Goal: Task Accomplishment & Management: Manage account settings

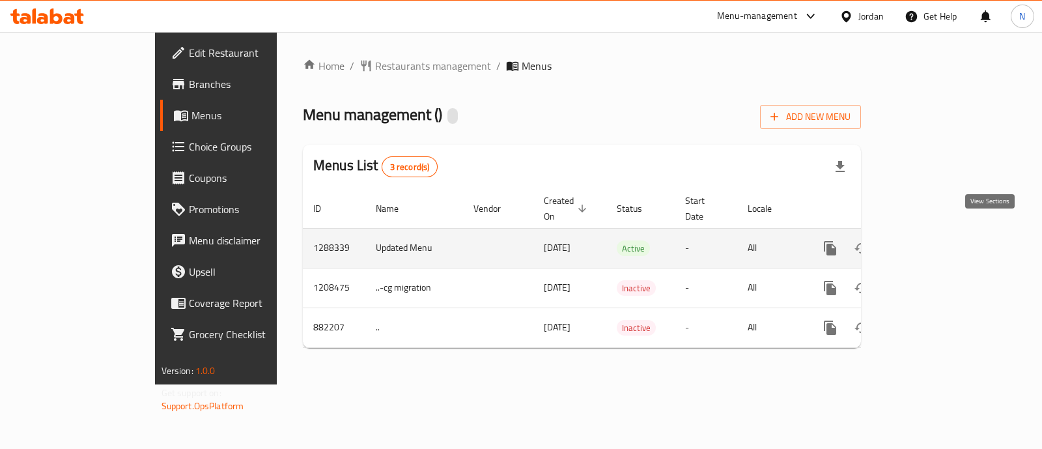
click at [932, 240] on icon "enhanced table" at bounding box center [924, 248] width 16 height 16
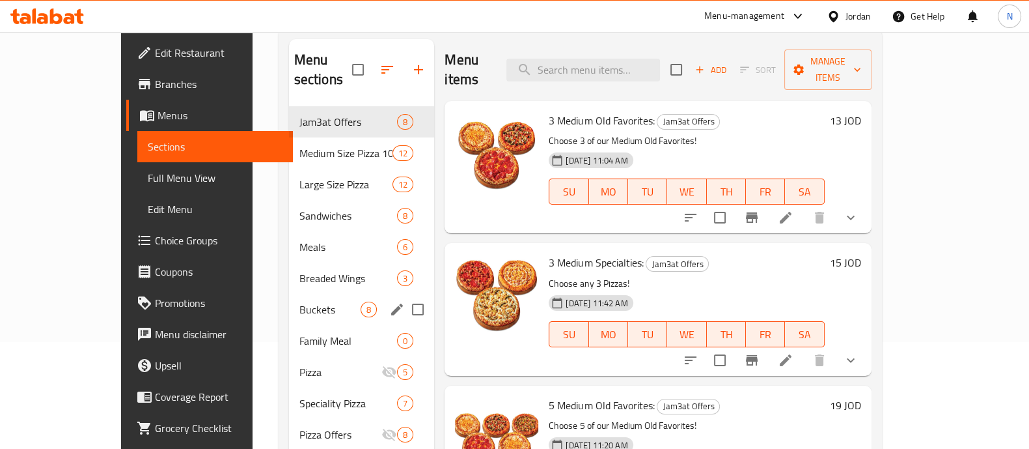
scroll to position [81, 0]
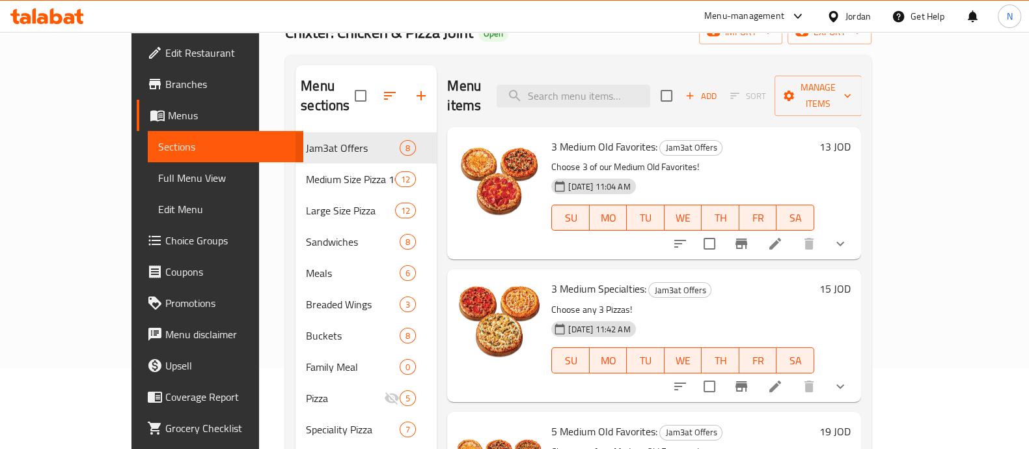
drag, startPoint x: 976, startPoint y: 232, endPoint x: 962, endPoint y: 230, distance: 13.7
click at [861, 231] on div "3 Medium Old Favorites: Jam3at Offers Choose 3 of our Medium Old Favorites! [DA…" at bounding box center [653, 193] width 413 height 132
click at [848, 236] on icon "show more" at bounding box center [841, 244] width 16 height 16
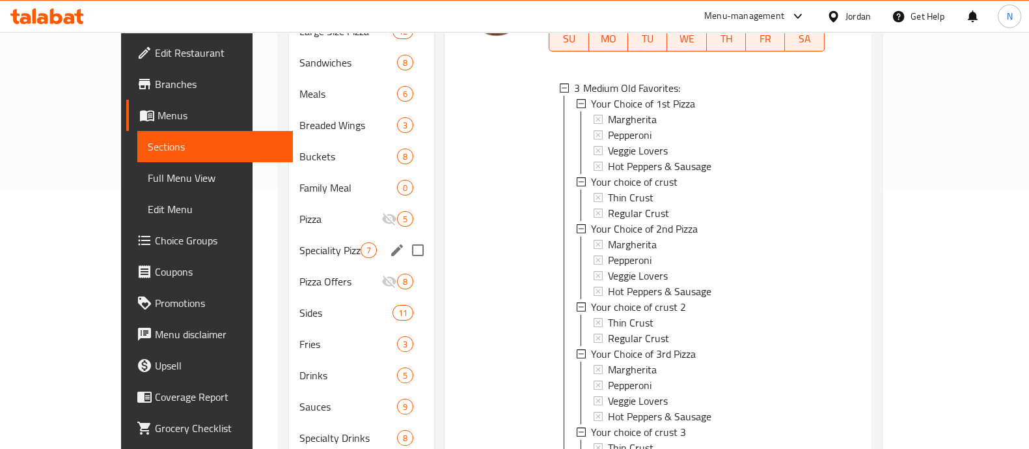
scroll to position [286, 0]
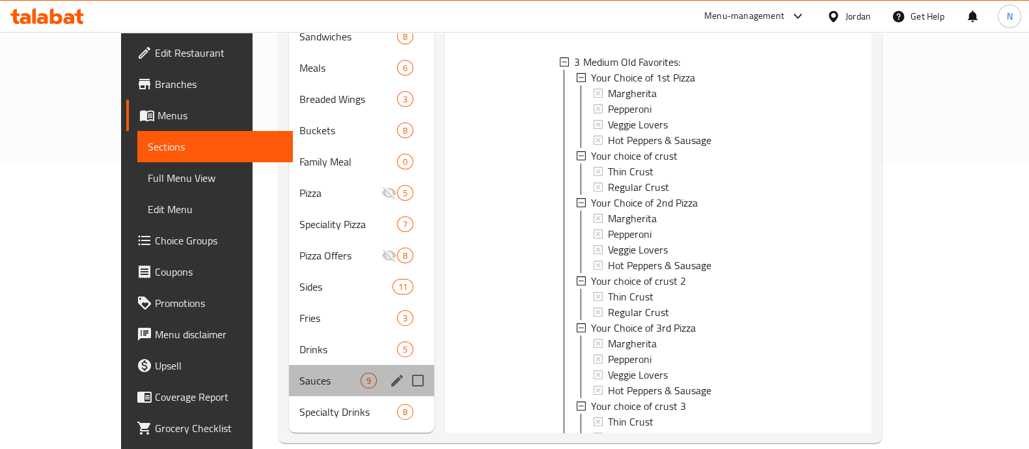
click at [289, 365] on div "Sauces 9" at bounding box center [362, 380] width 146 height 31
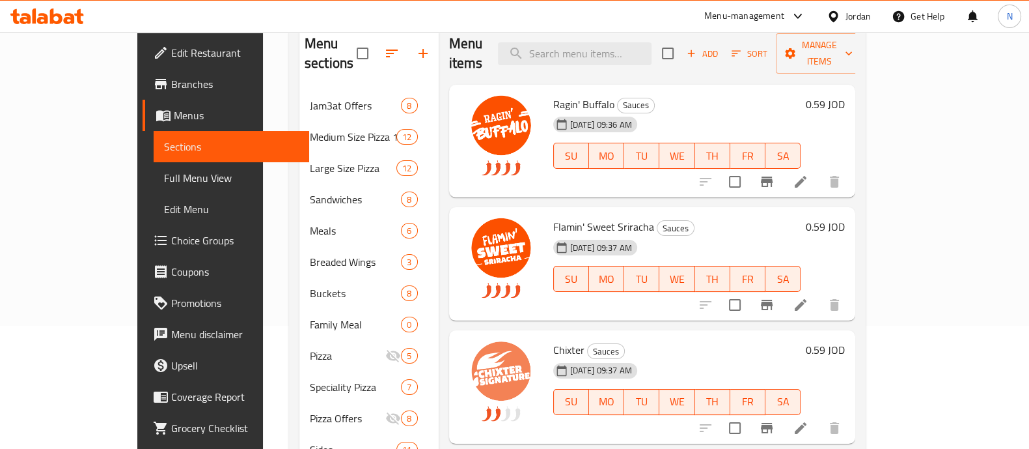
scroll to position [81, 0]
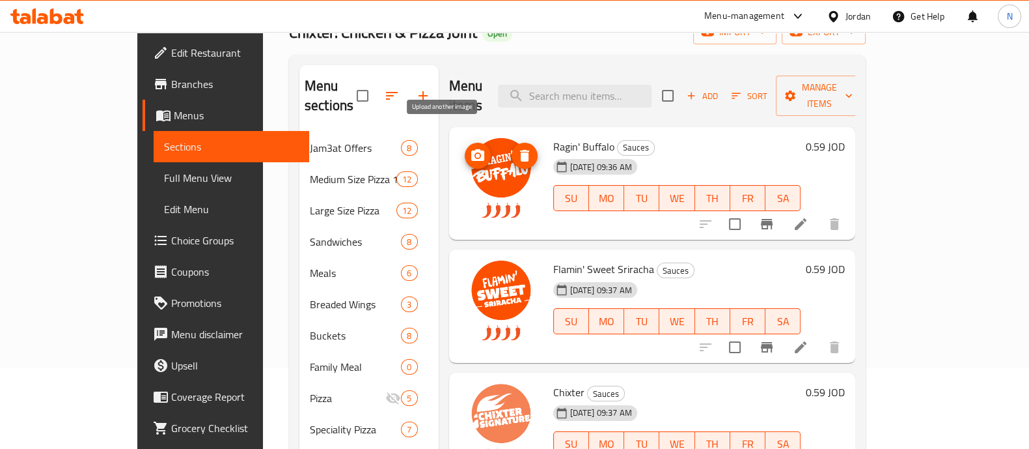
click at [471, 149] on icon "upload picture" at bounding box center [477, 155] width 13 height 12
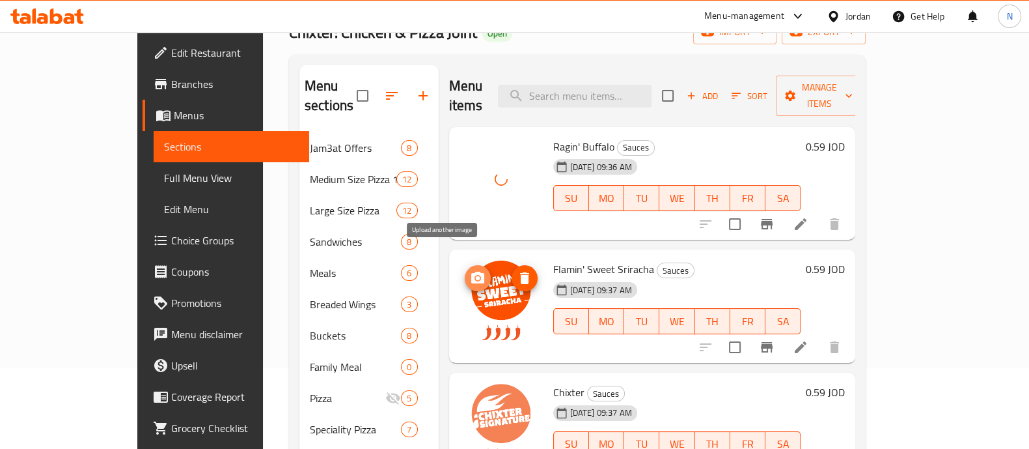
click at [470, 270] on icon "upload picture" at bounding box center [478, 278] width 16 height 16
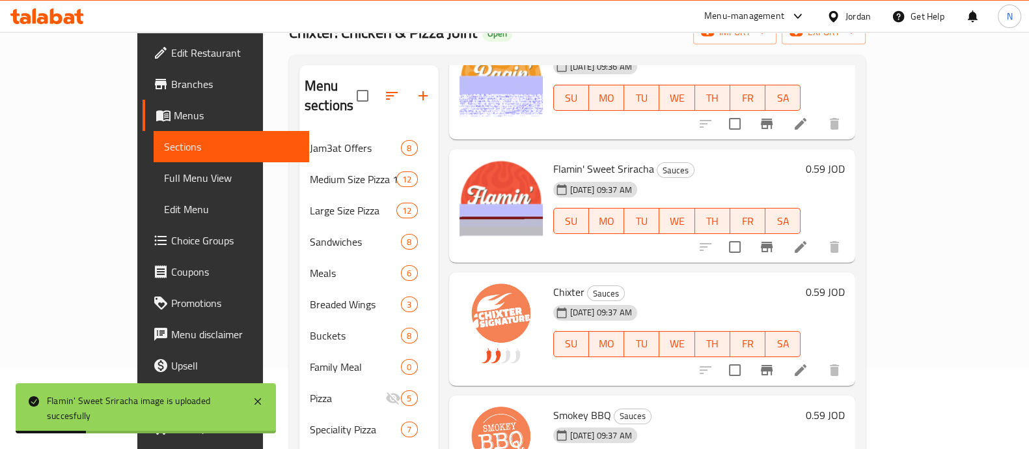
scroll to position [162, 0]
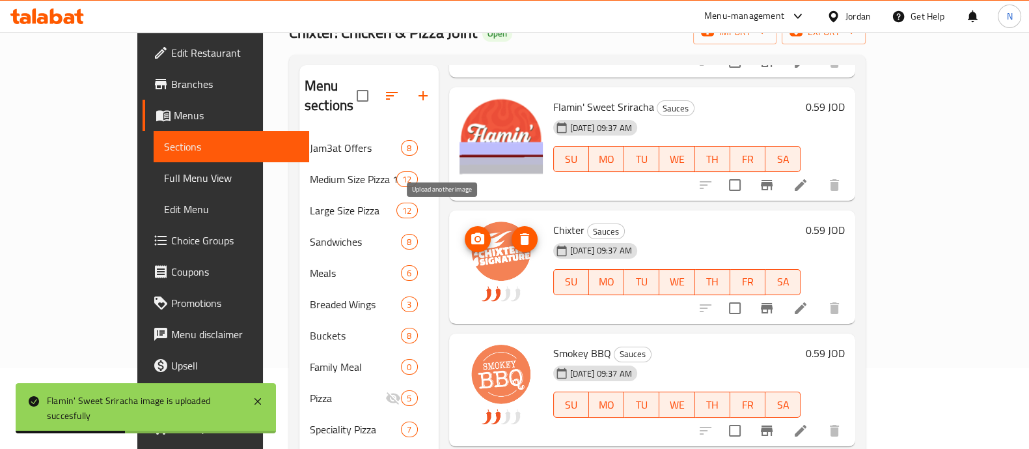
click at [471, 232] on icon "upload picture" at bounding box center [477, 238] width 13 height 12
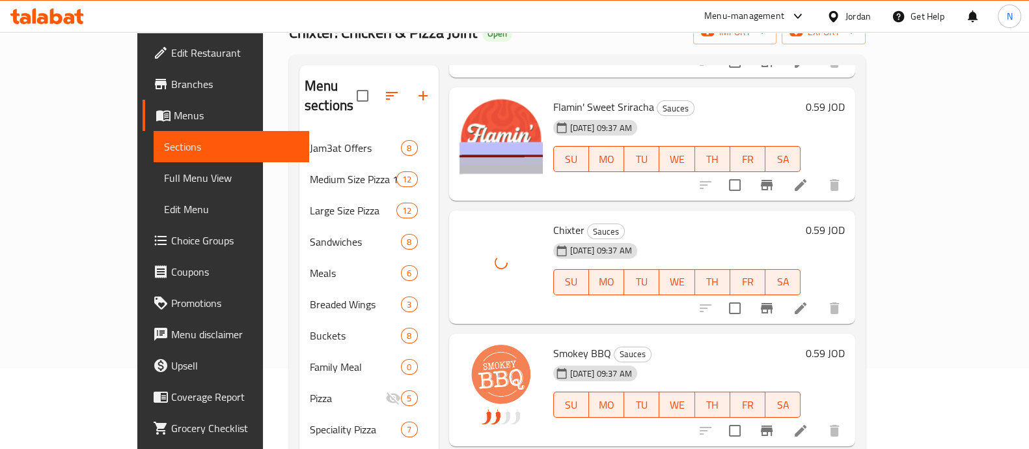
scroll to position [244, 0]
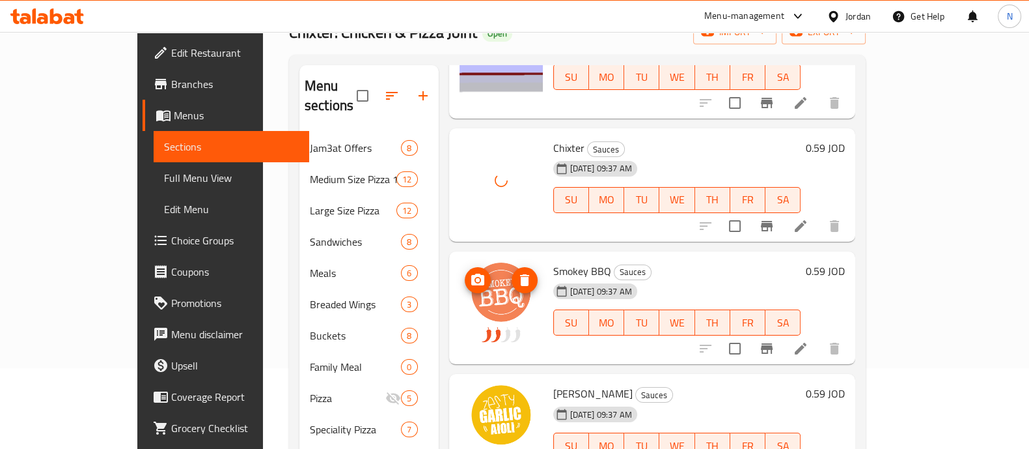
click at [471, 273] on icon "upload picture" at bounding box center [477, 279] width 13 height 12
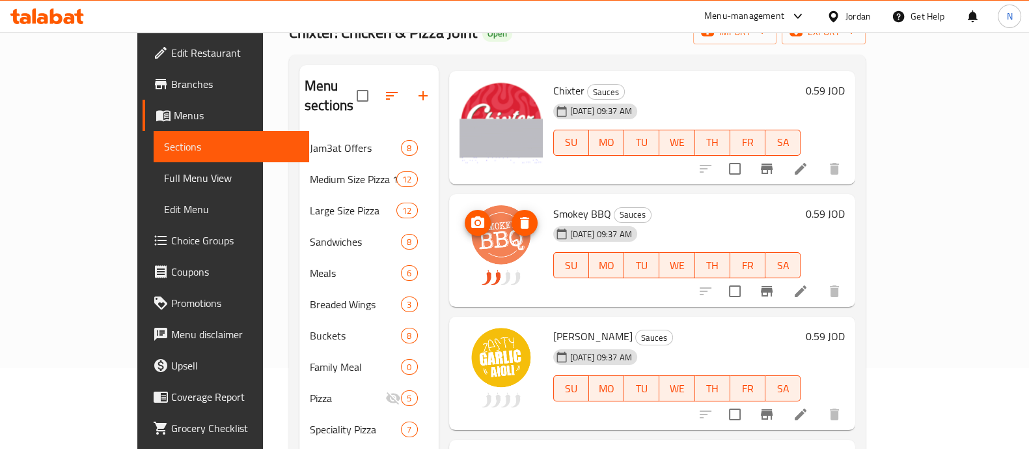
scroll to position [325, 0]
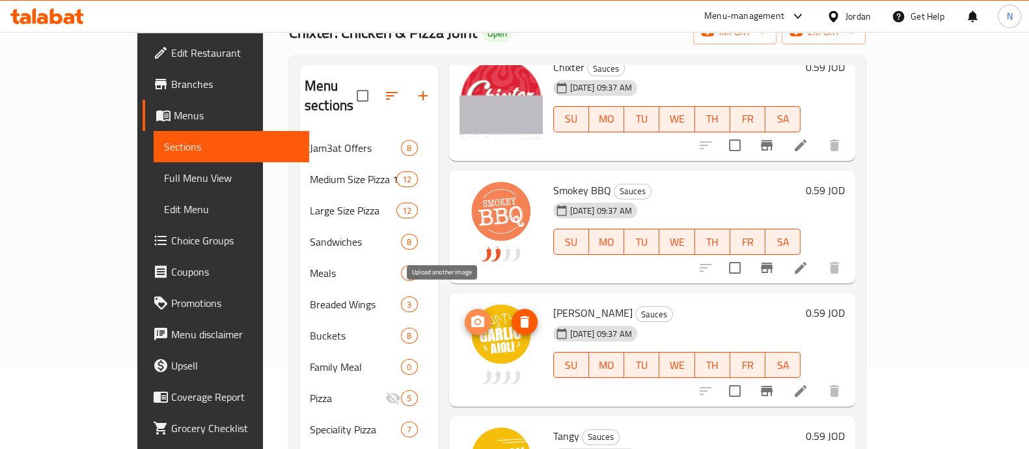
click at [471, 315] on icon "upload picture" at bounding box center [477, 321] width 13 height 12
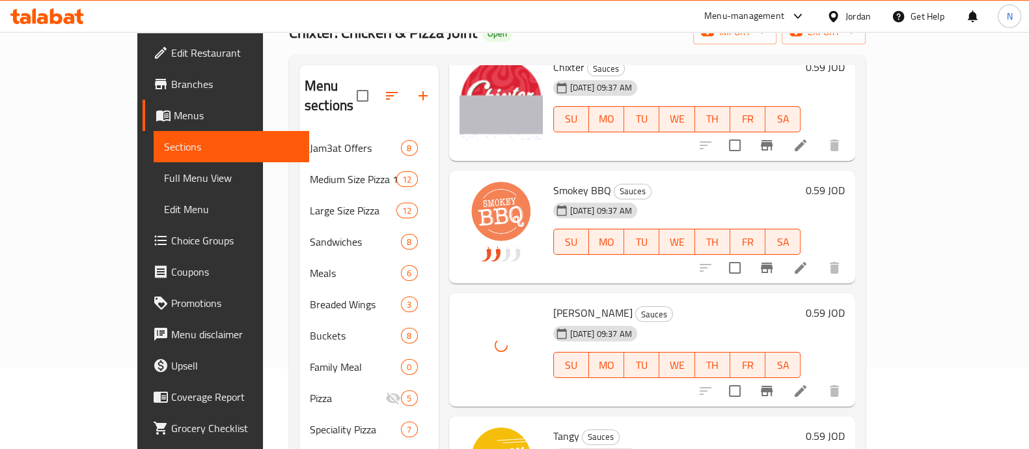
scroll to position [407, 0]
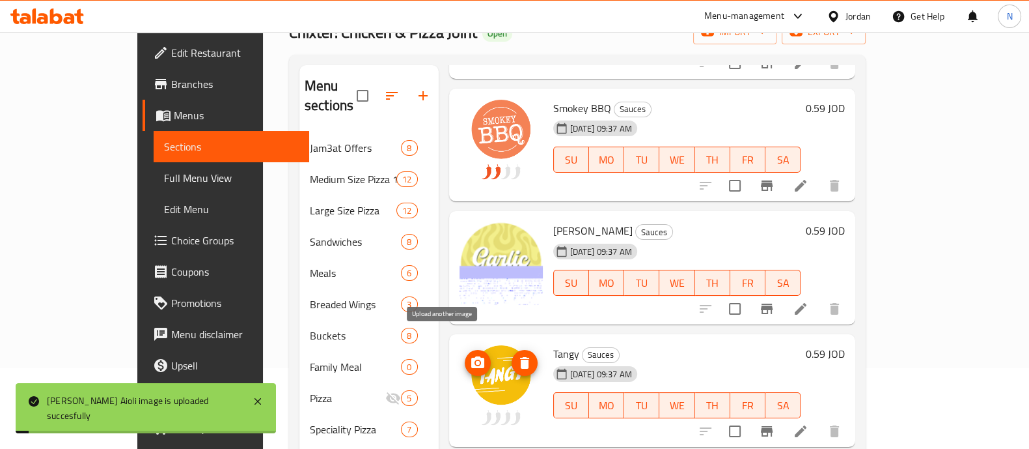
click at [471, 356] on icon "upload picture" at bounding box center [477, 362] width 13 height 12
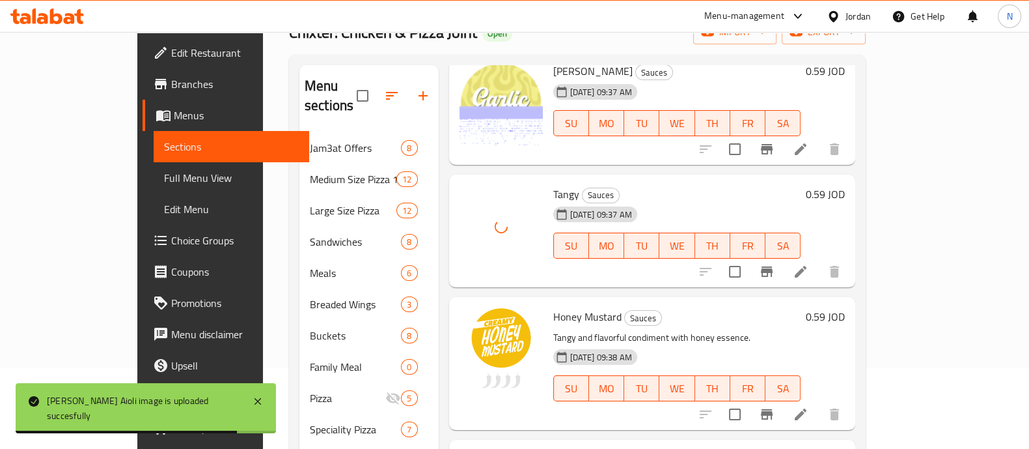
scroll to position [569, 0]
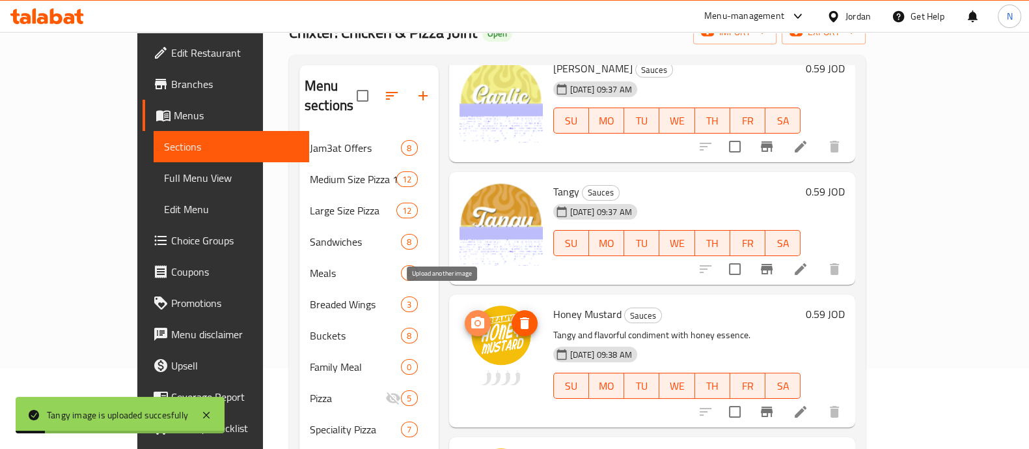
click at [471, 316] on icon "upload picture" at bounding box center [477, 322] width 13 height 12
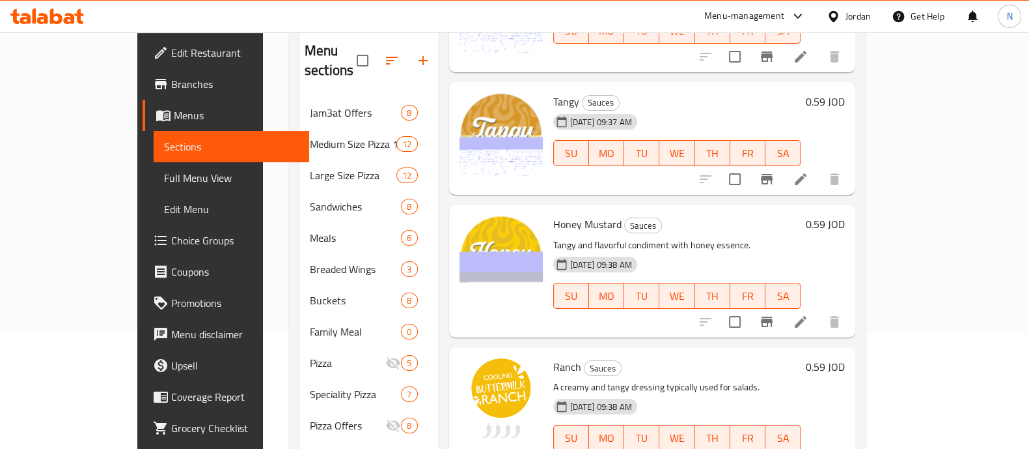
scroll to position [162, 0]
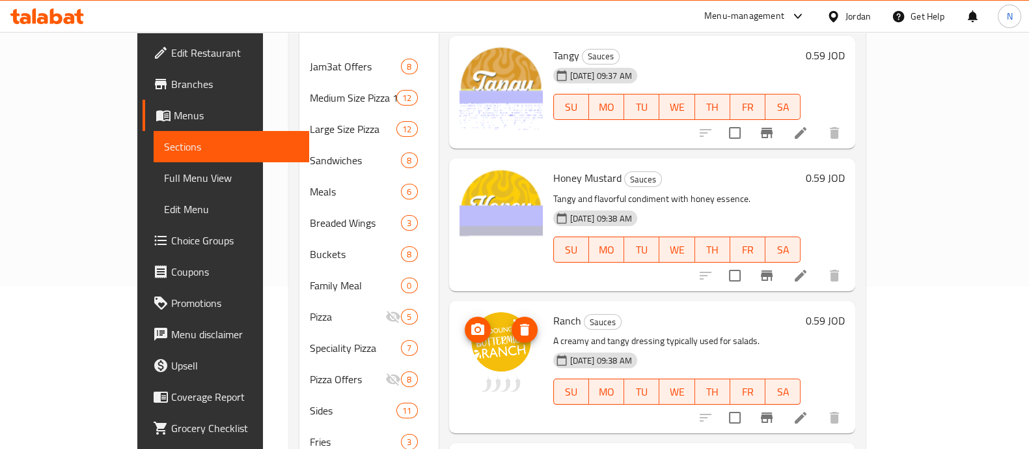
click at [470, 322] on icon "upload picture" at bounding box center [478, 330] width 16 height 16
click at [465, 322] on span "upload picture" at bounding box center [478, 330] width 26 height 16
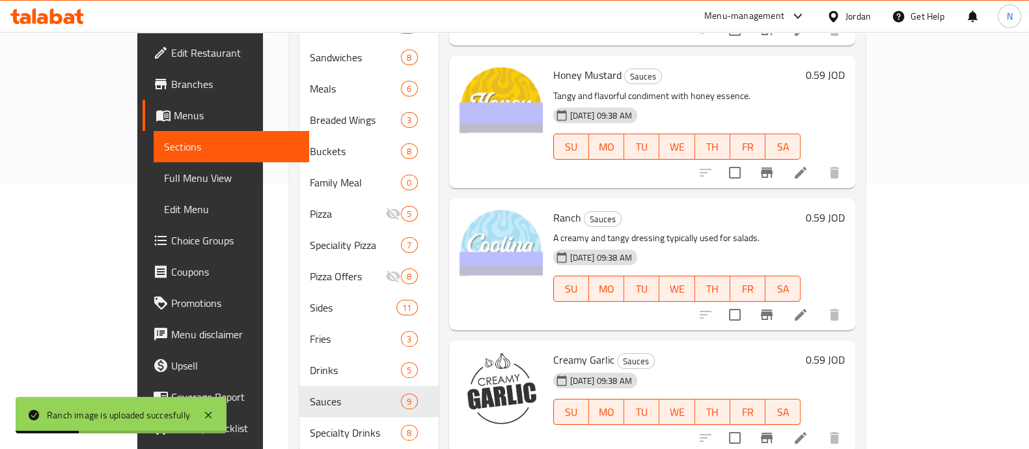
scroll to position [286, 0]
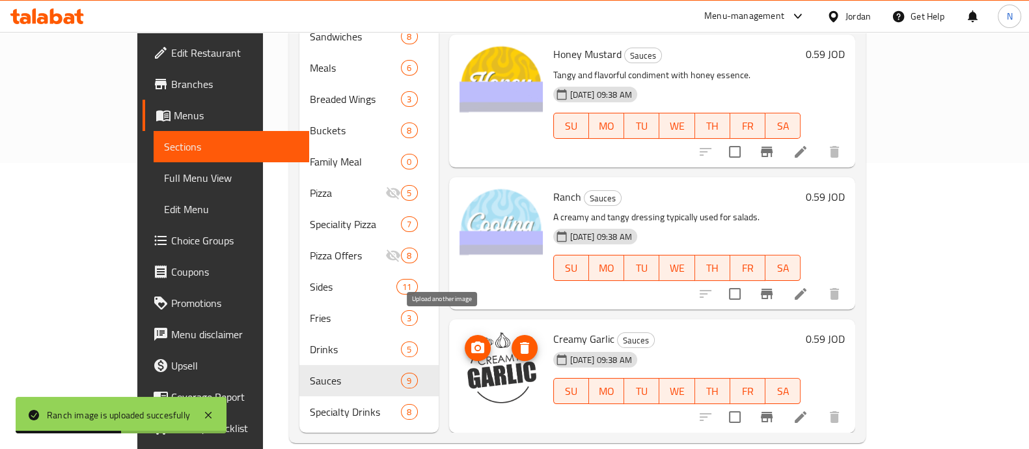
click at [470, 340] on icon "upload picture" at bounding box center [478, 348] width 16 height 16
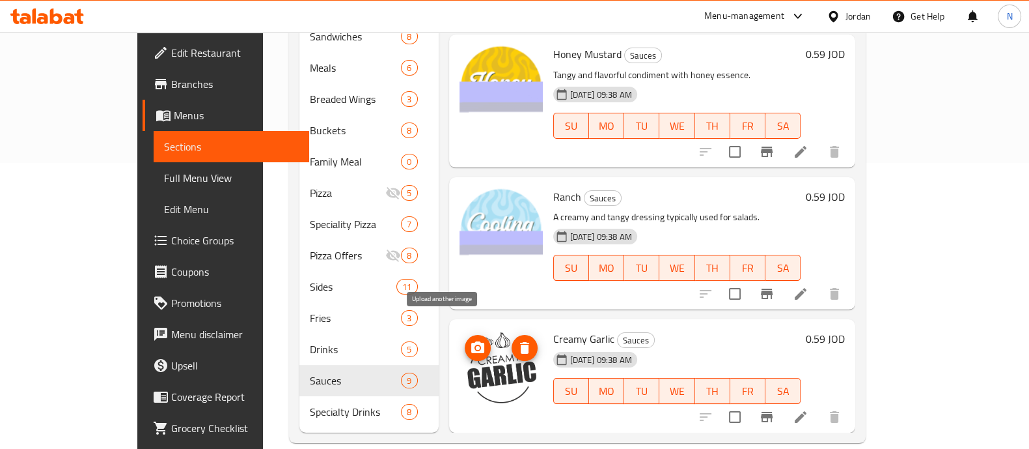
click at [470, 340] on icon "upload picture" at bounding box center [478, 348] width 16 height 16
click at [471, 341] on icon "upload picture" at bounding box center [477, 347] width 13 height 12
drag, startPoint x: 456, startPoint y: 327, endPoint x: 446, endPoint y: 329, distance: 10.0
click at [471, 341] on icon "upload picture" at bounding box center [477, 347] width 13 height 12
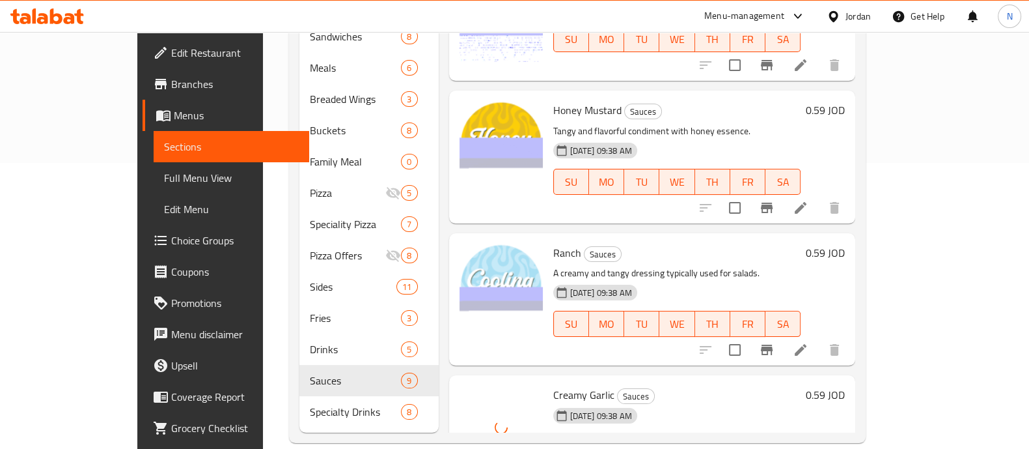
scroll to position [542, 0]
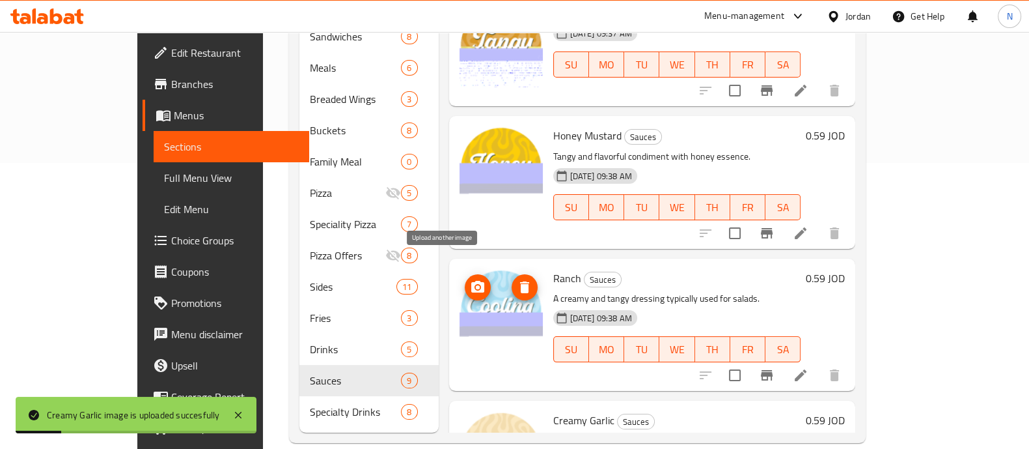
click at [471, 281] on icon "upload picture" at bounding box center [477, 287] width 13 height 12
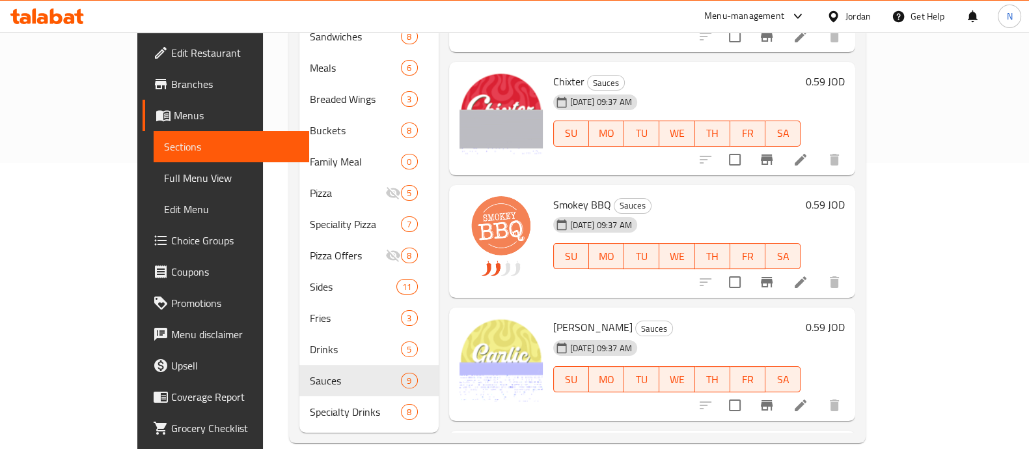
scroll to position [68, 0]
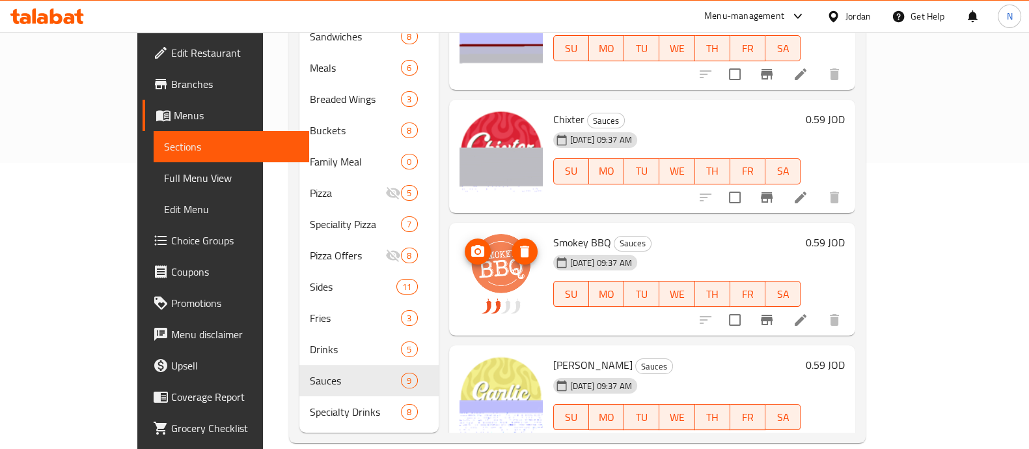
click at [470, 243] on icon "upload picture" at bounding box center [478, 251] width 16 height 16
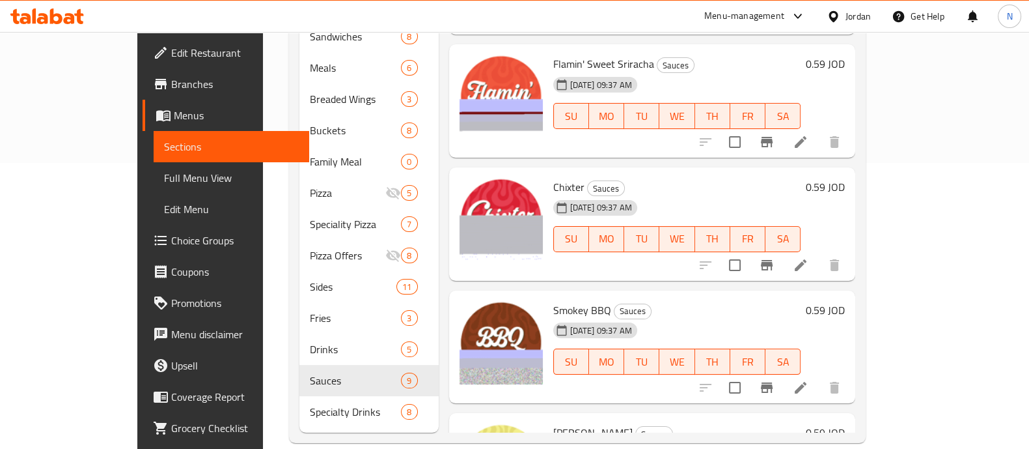
scroll to position [0, 0]
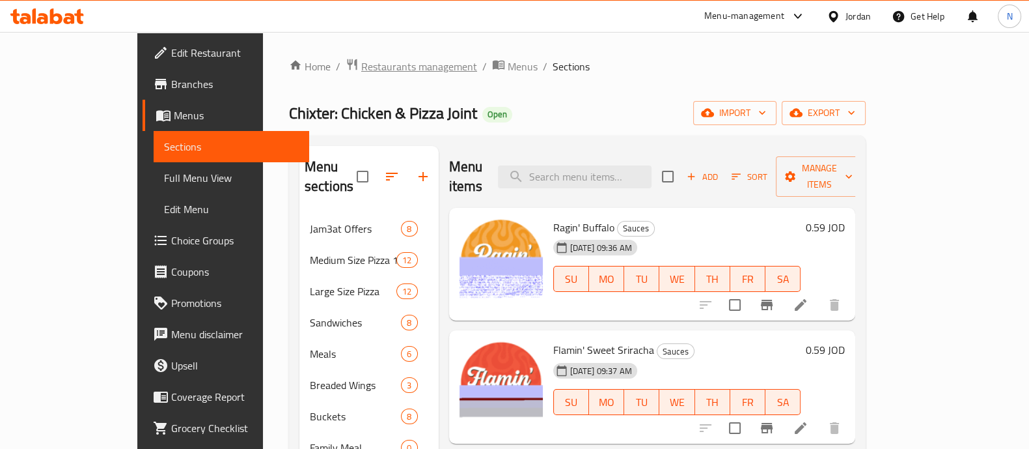
click at [361, 60] on span "Restaurants management" at bounding box center [419, 67] width 116 height 16
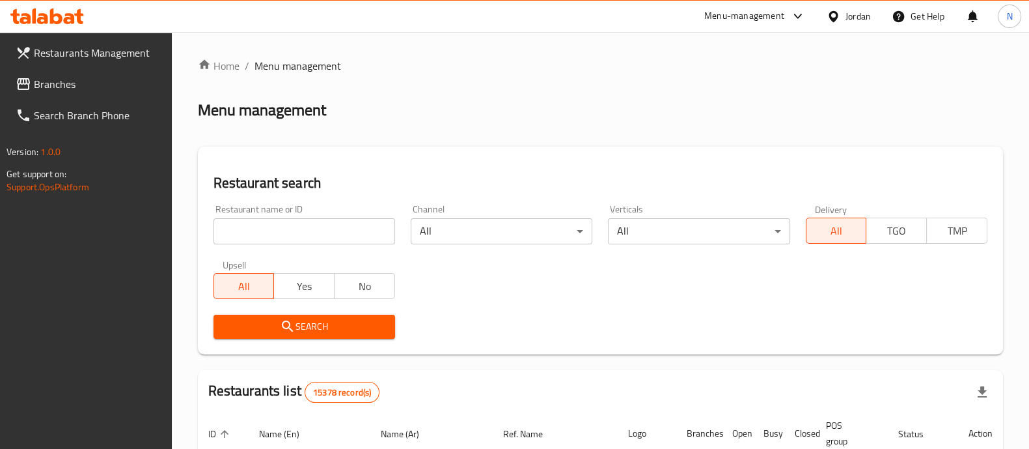
click at [328, 234] on input "search" at bounding box center [305, 231] width 182 height 26
type input "the pizza maker"
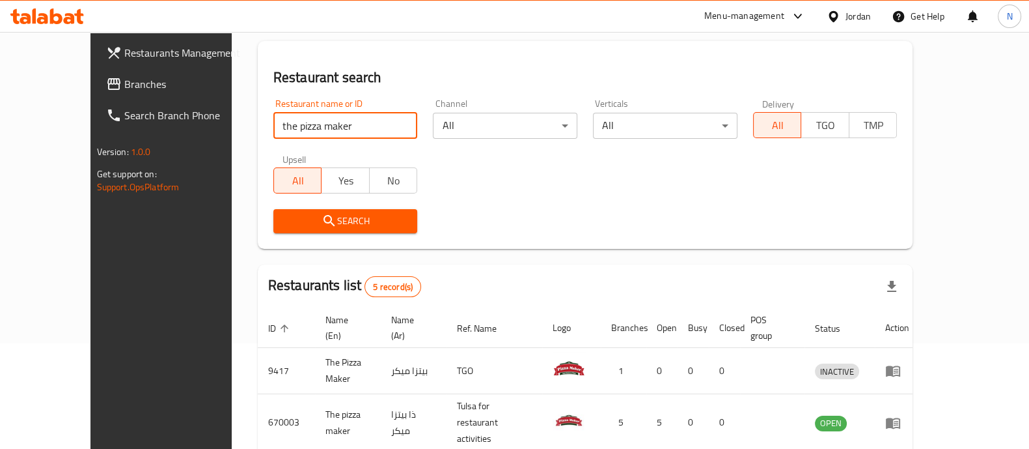
scroll to position [292, 0]
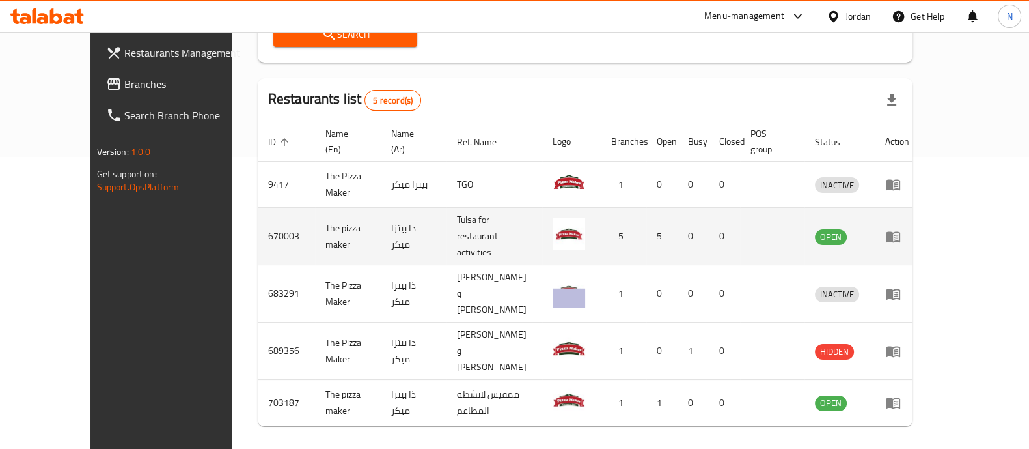
click at [901, 229] on icon "enhanced table" at bounding box center [893, 237] width 16 height 16
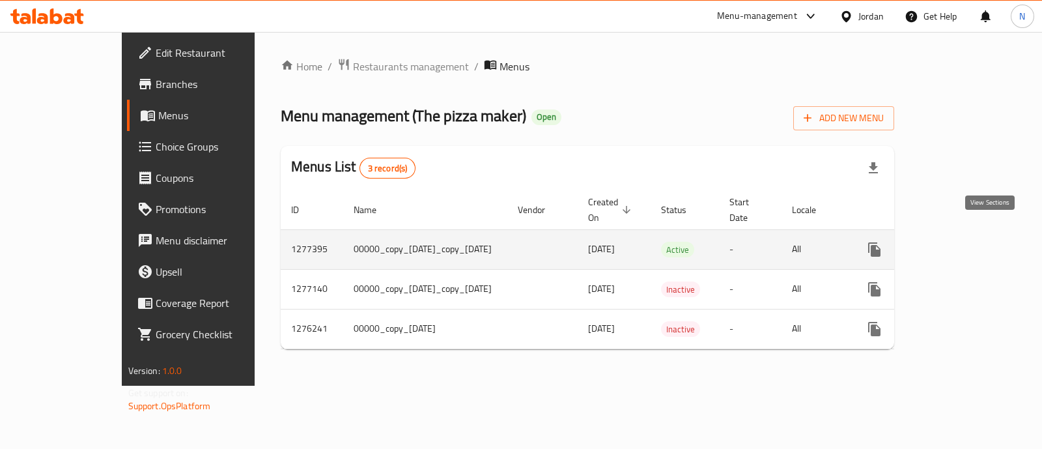
click at [976, 242] on icon "enhanced table" at bounding box center [968, 250] width 16 height 16
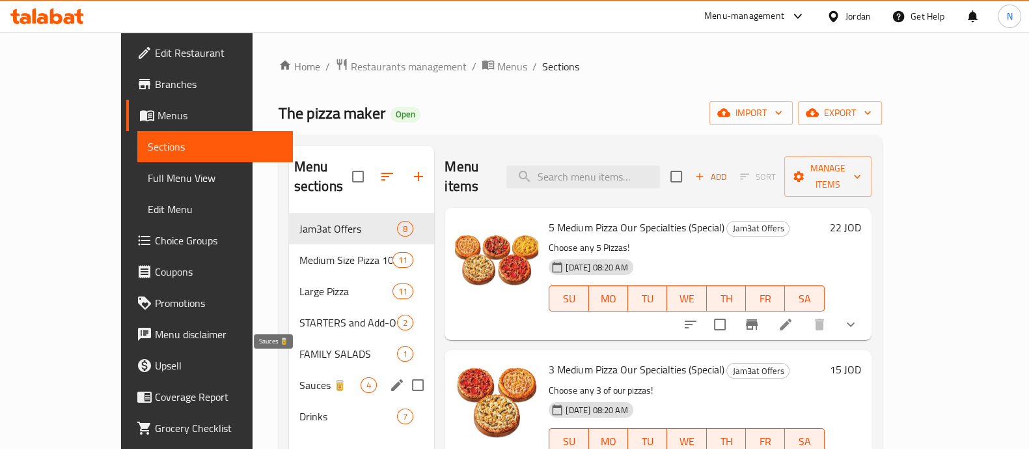
click at [299, 377] on span "Sauces 🥫" at bounding box center [330, 385] width 62 height 16
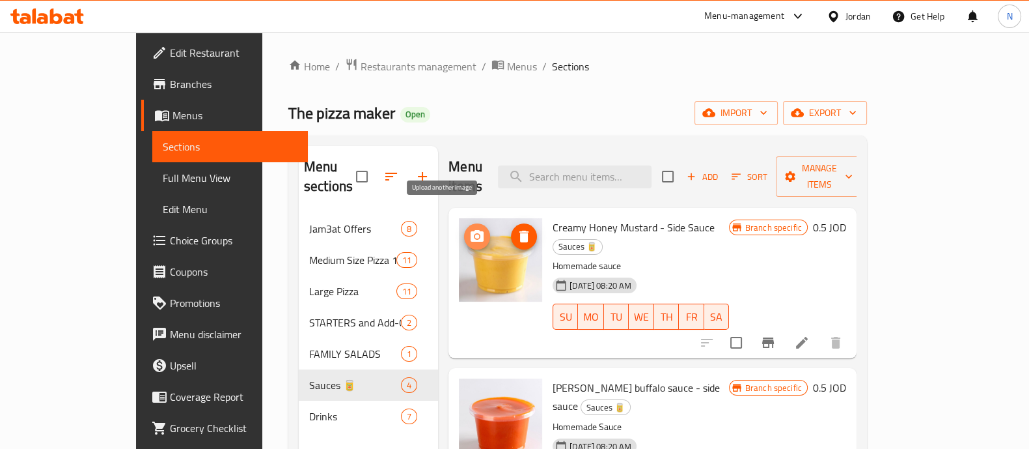
click at [471, 230] on icon "upload picture" at bounding box center [477, 236] width 13 height 12
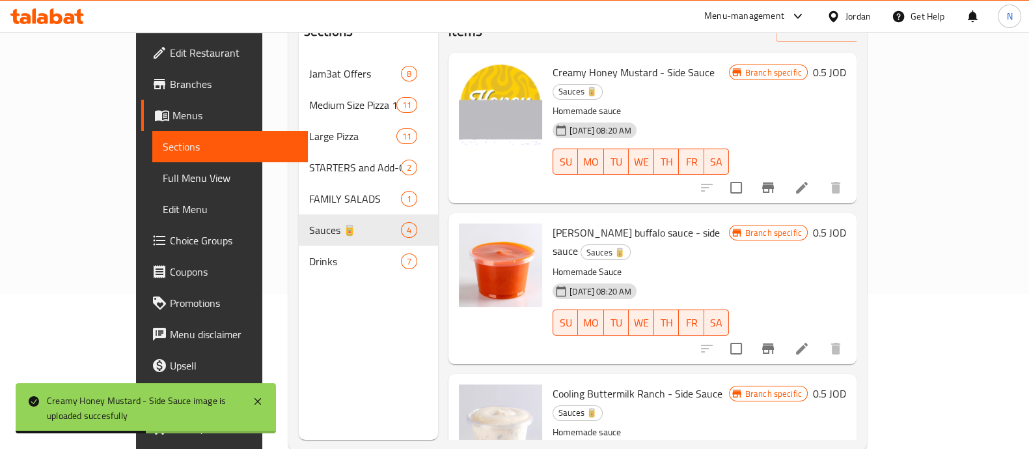
scroll to position [181, 0]
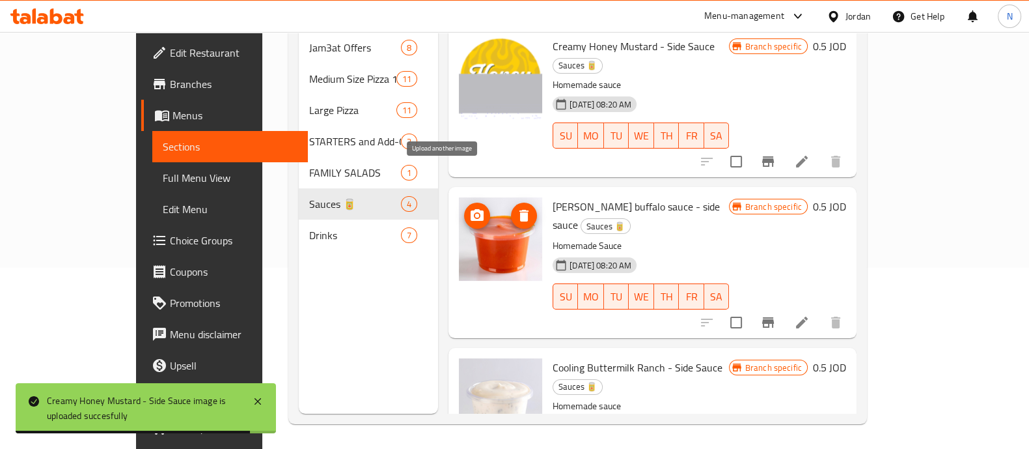
click at [469, 208] on icon "upload picture" at bounding box center [477, 216] width 16 height 16
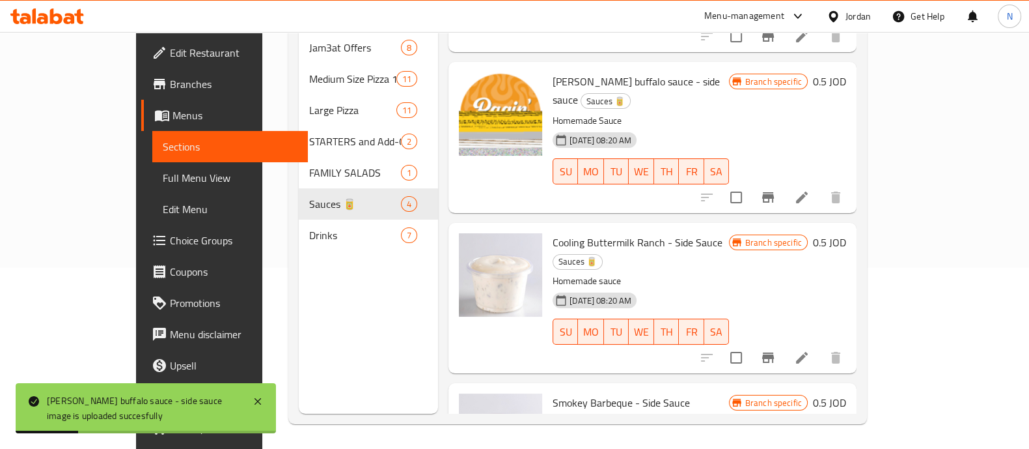
scroll to position [152, 0]
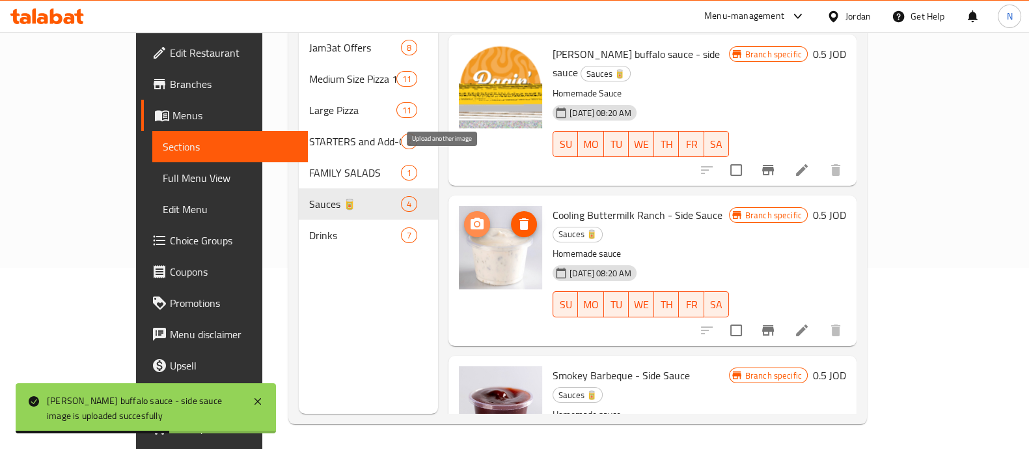
click at [475, 222] on circle "upload picture" at bounding box center [477, 224] width 4 height 4
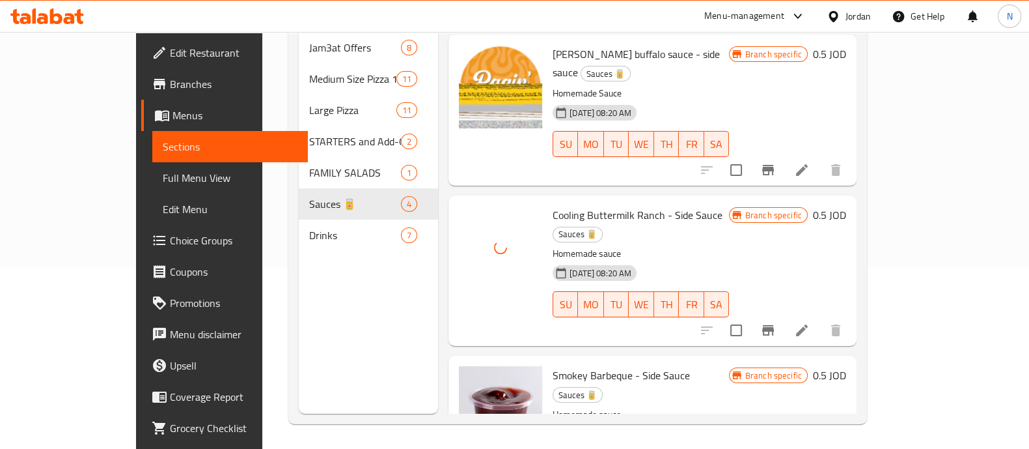
scroll to position [182, 0]
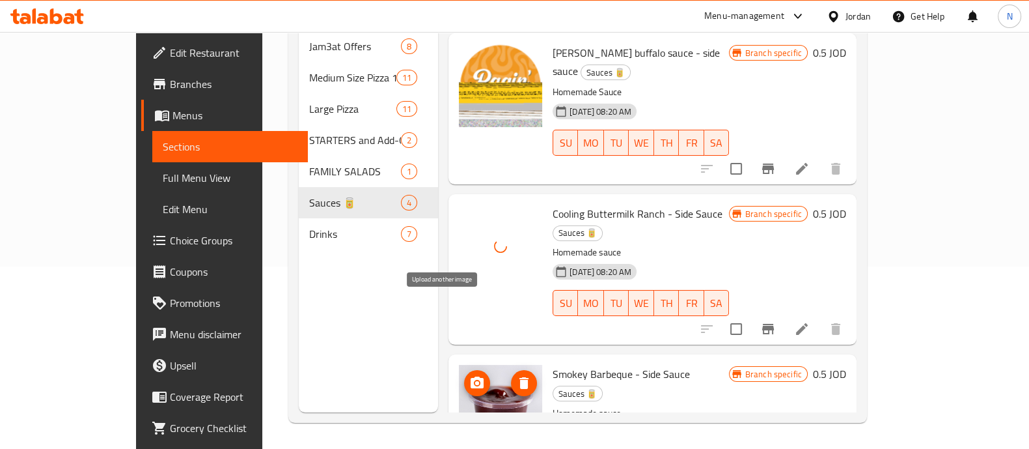
click at [471, 376] on icon "upload picture" at bounding box center [477, 382] width 13 height 12
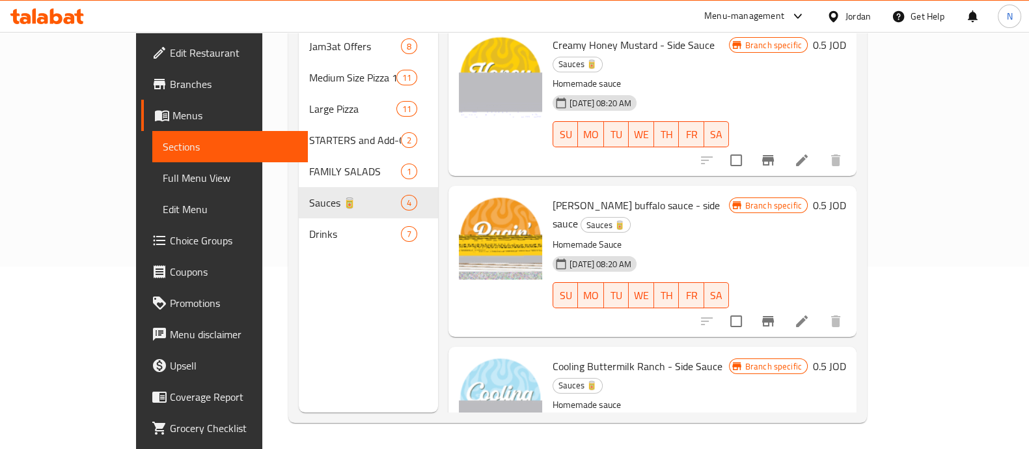
scroll to position [0, 0]
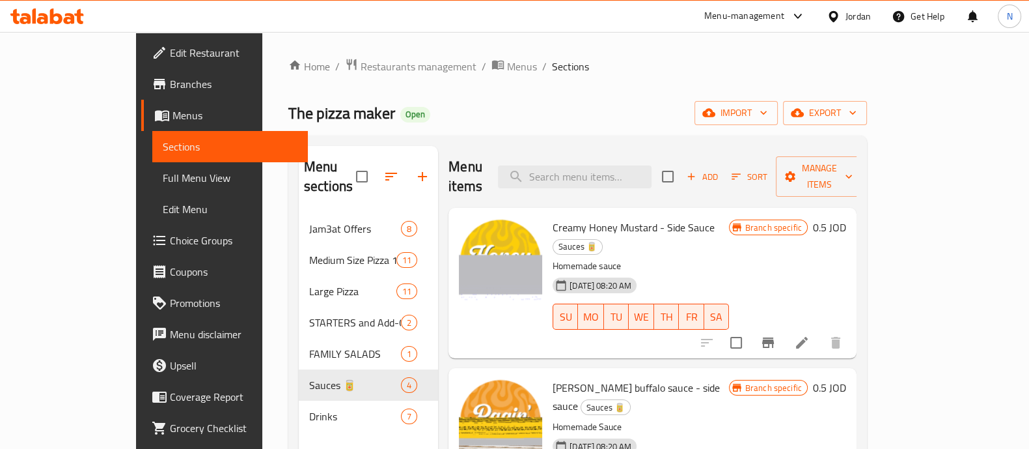
drag, startPoint x: 330, startPoint y: 63, endPoint x: 325, endPoint y: 91, distance: 28.5
click at [361, 62] on span "Restaurants management" at bounding box center [419, 67] width 116 height 16
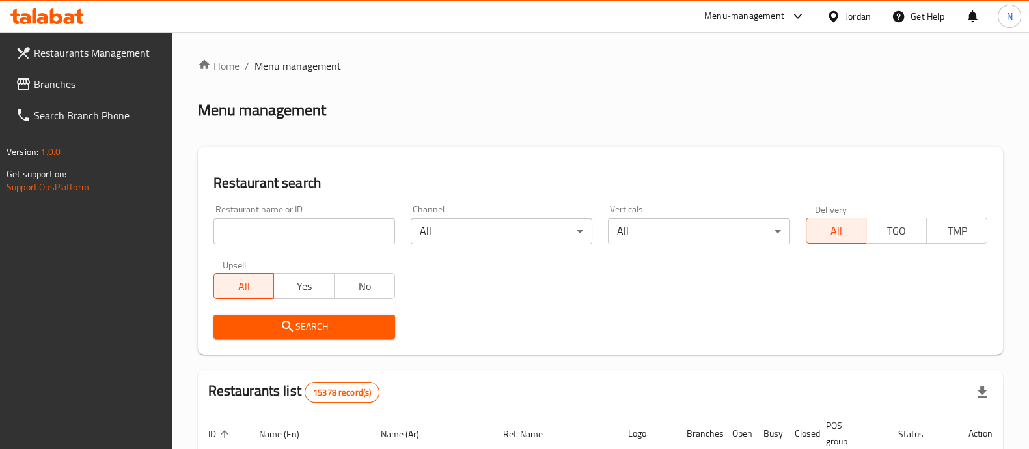
click at [359, 240] on input "search" at bounding box center [305, 231] width 182 height 26
type input "t"
type input "chixter"
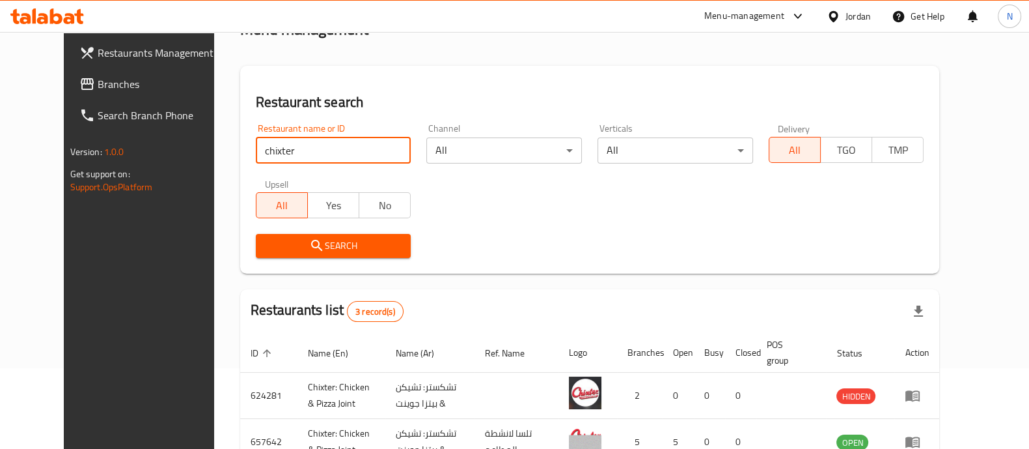
scroll to position [214, 0]
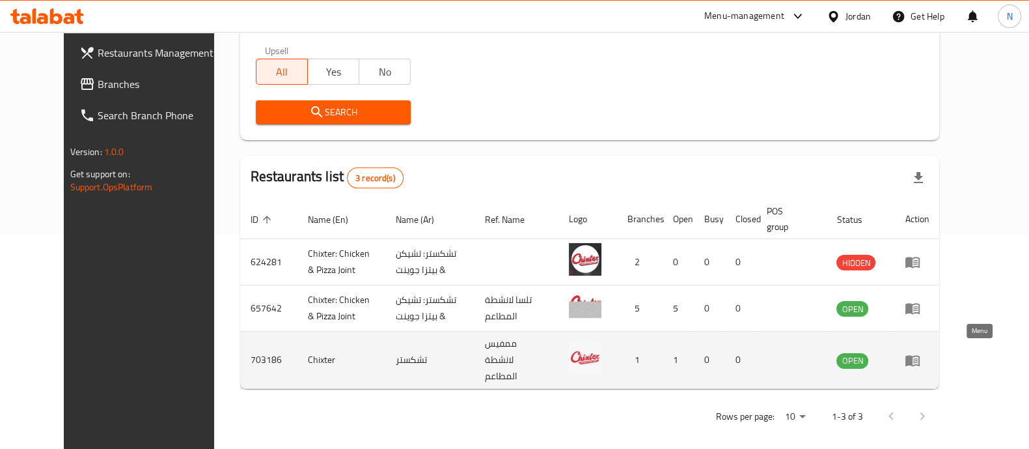
click at [920, 355] on icon "enhanced table" at bounding box center [913, 360] width 14 height 11
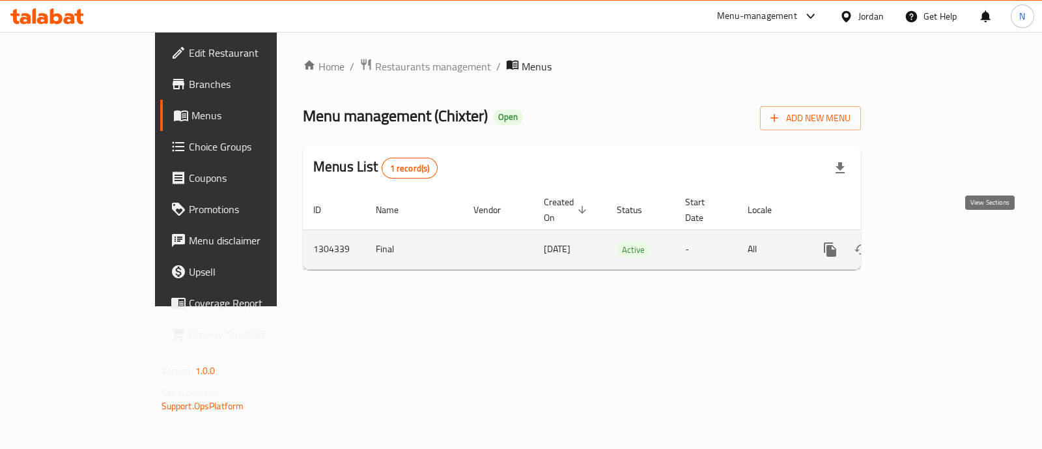
click at [930, 243] on icon "enhanced table" at bounding box center [924, 249] width 12 height 12
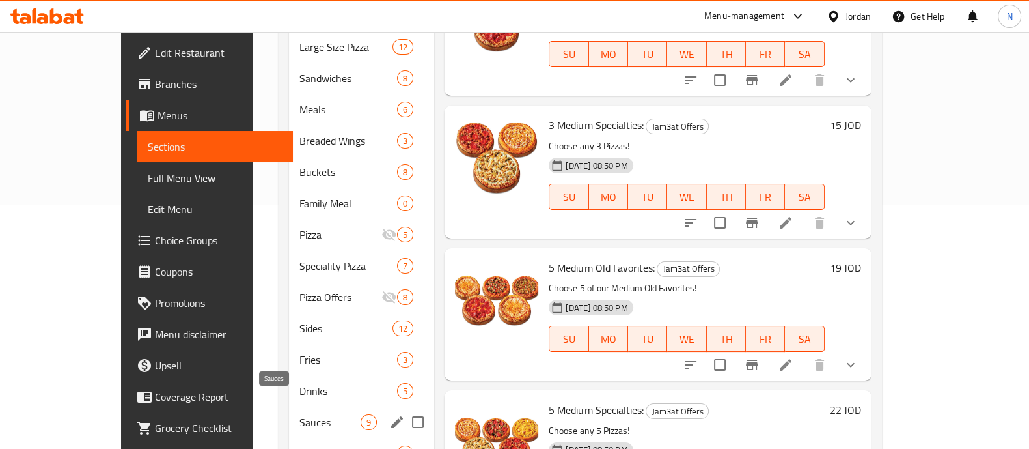
scroll to position [286, 0]
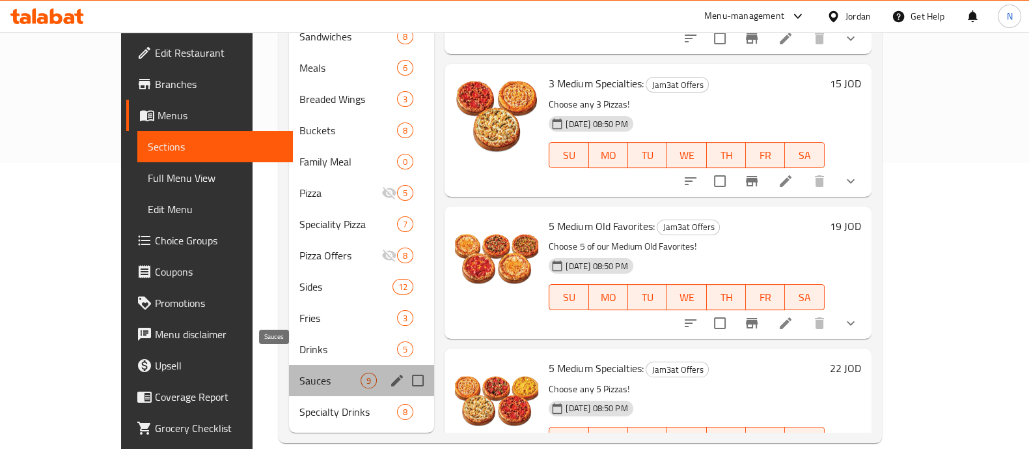
click at [299, 372] on span "Sauces" at bounding box center [330, 380] width 62 height 16
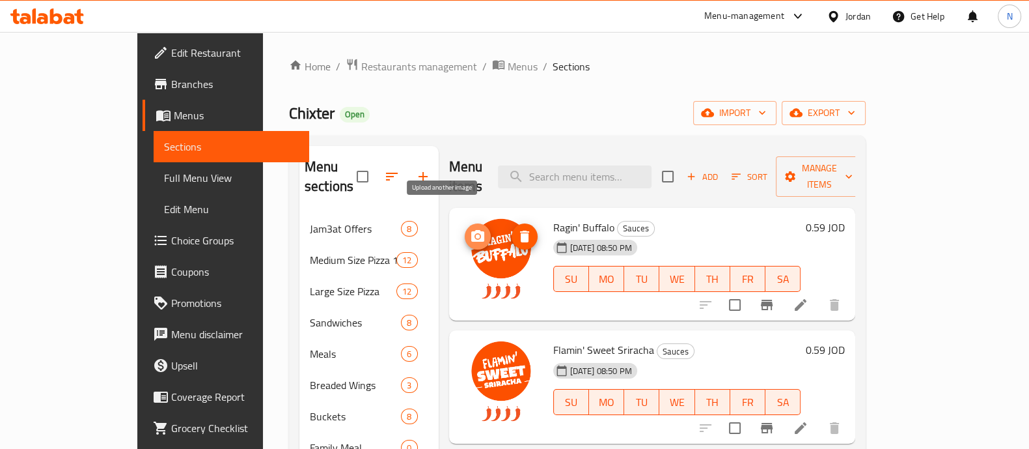
click at [471, 230] on icon "upload picture" at bounding box center [477, 236] width 13 height 12
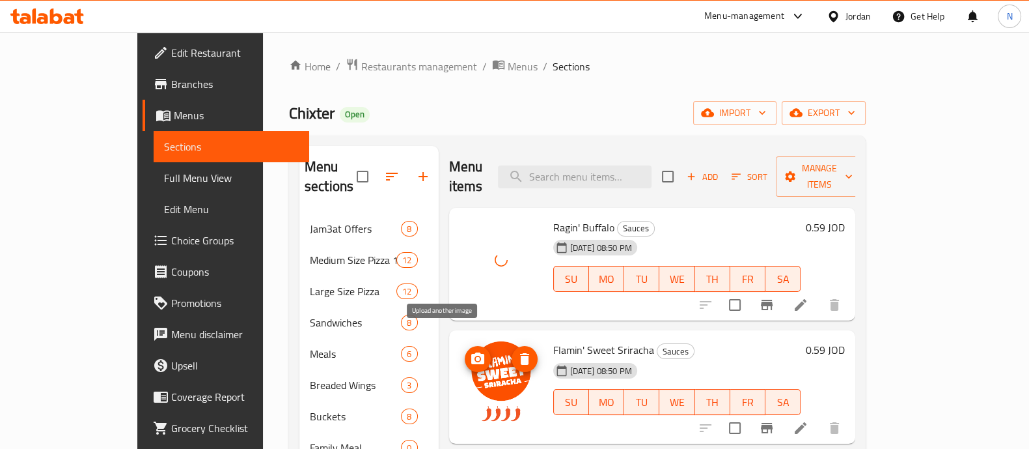
click at [470, 351] on icon "upload picture" at bounding box center [478, 359] width 16 height 16
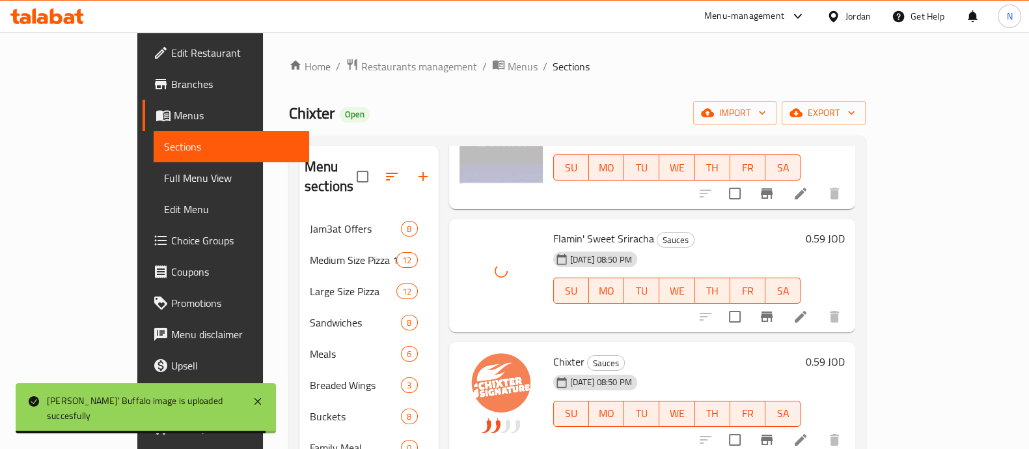
scroll to position [81, 0]
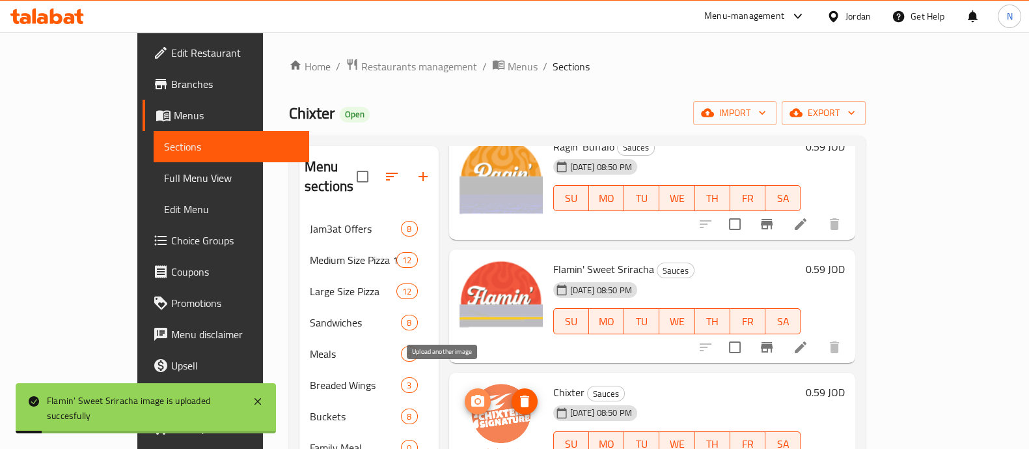
click at [470, 393] on icon "upload picture" at bounding box center [478, 401] width 16 height 16
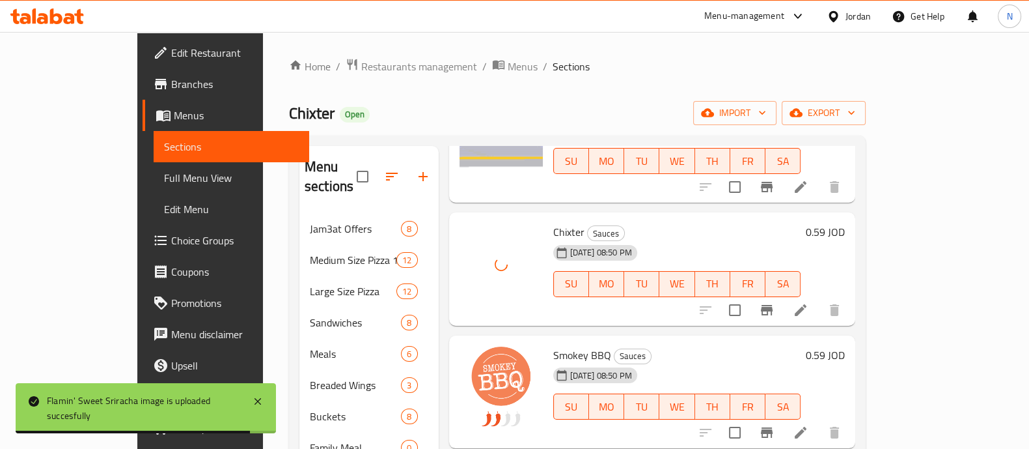
scroll to position [244, 0]
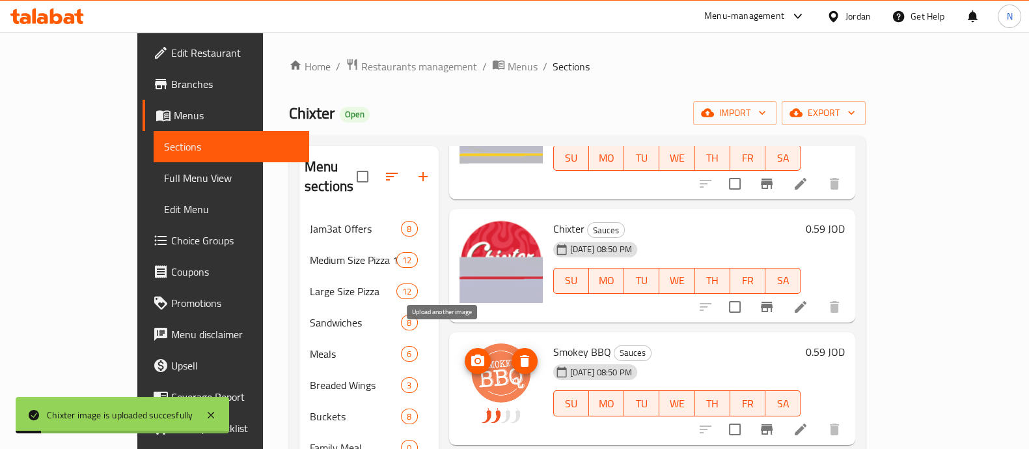
click at [470, 353] on icon "upload picture" at bounding box center [478, 361] width 16 height 16
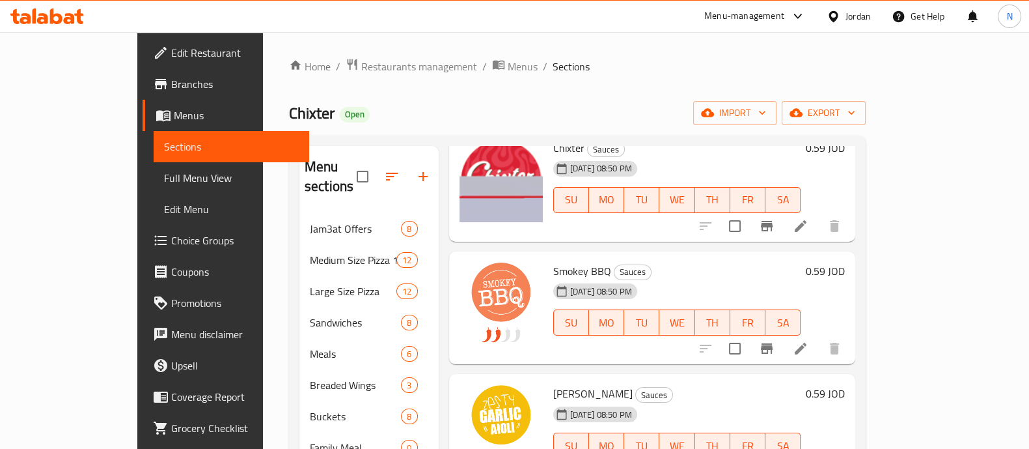
scroll to position [488, 0]
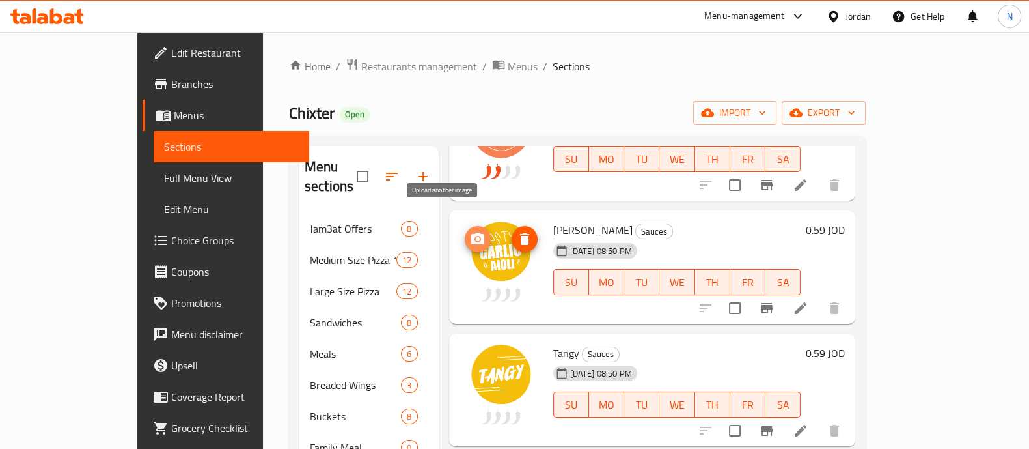
click at [471, 232] on icon "upload picture" at bounding box center [477, 238] width 13 height 12
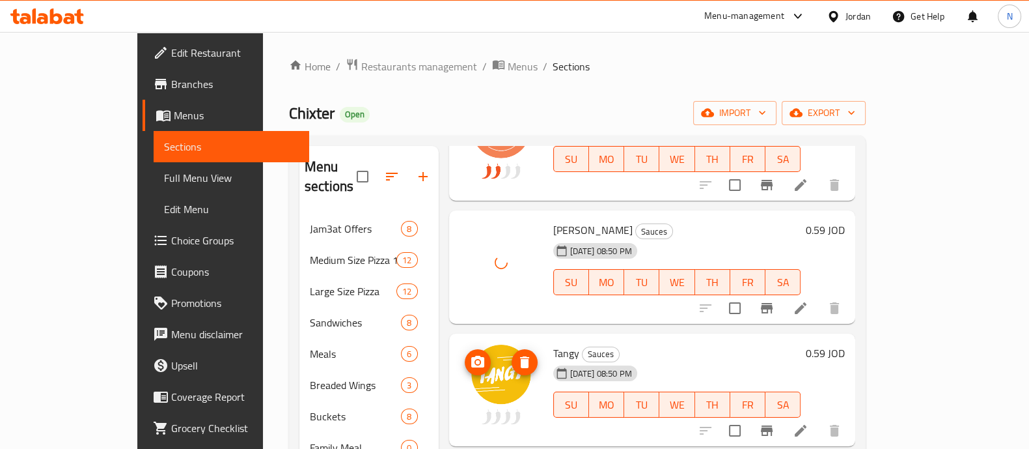
click at [470, 354] on icon "upload picture" at bounding box center [478, 362] width 16 height 16
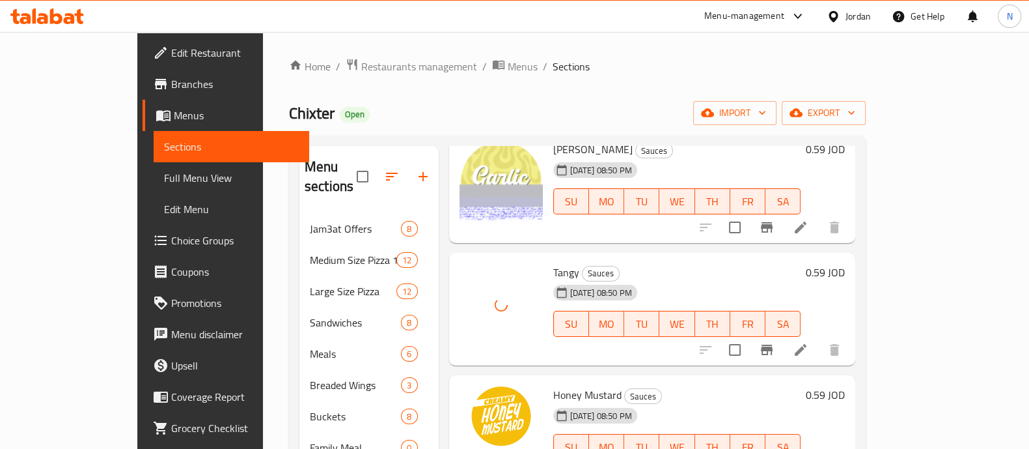
scroll to position [585, 0]
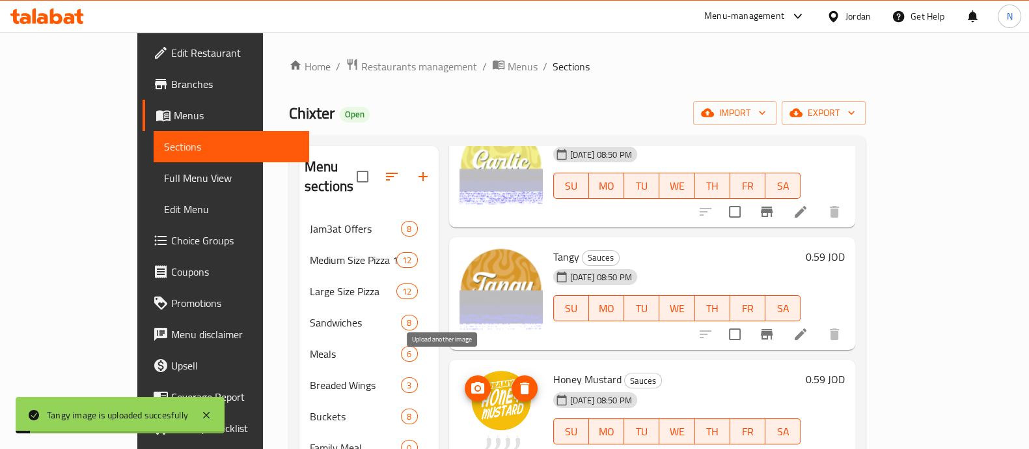
click at [471, 381] on icon "upload picture" at bounding box center [477, 387] width 13 height 12
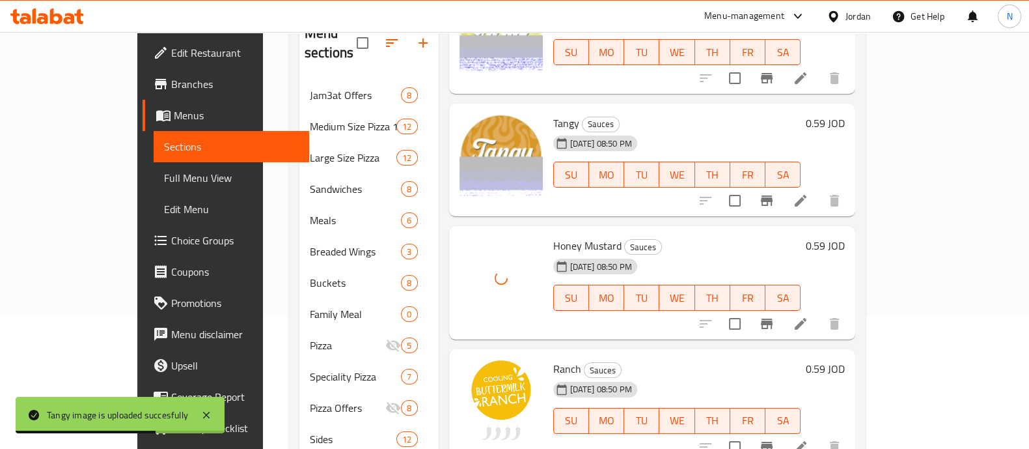
scroll to position [123, 0]
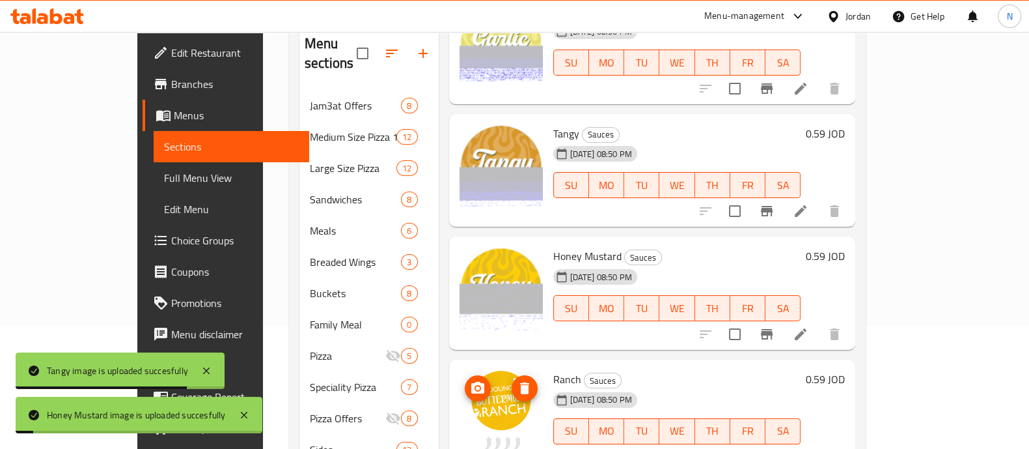
click at [470, 380] on icon "upload picture" at bounding box center [478, 388] width 16 height 16
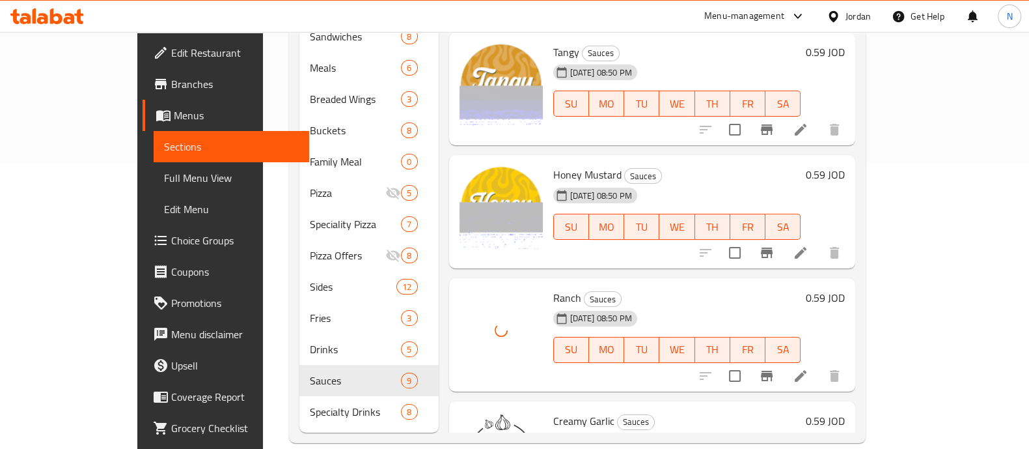
scroll to position [585, 0]
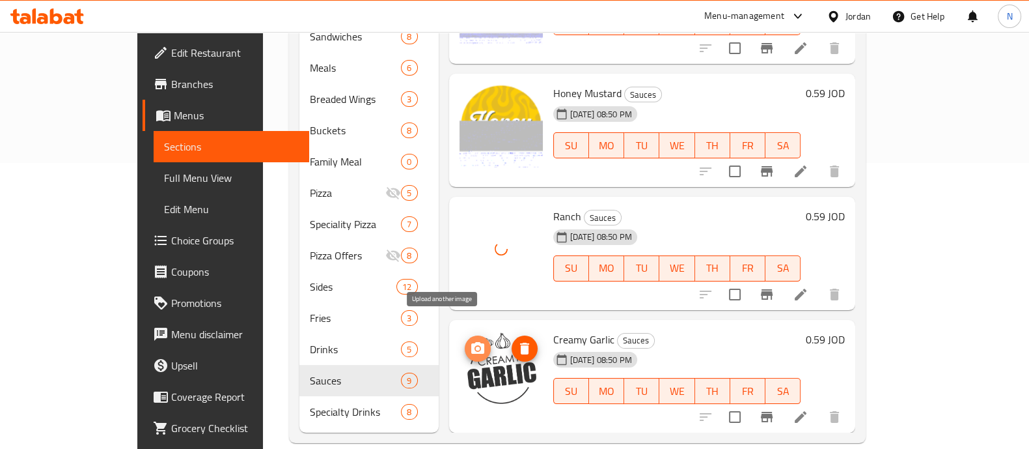
click at [470, 340] on icon "upload picture" at bounding box center [478, 348] width 16 height 16
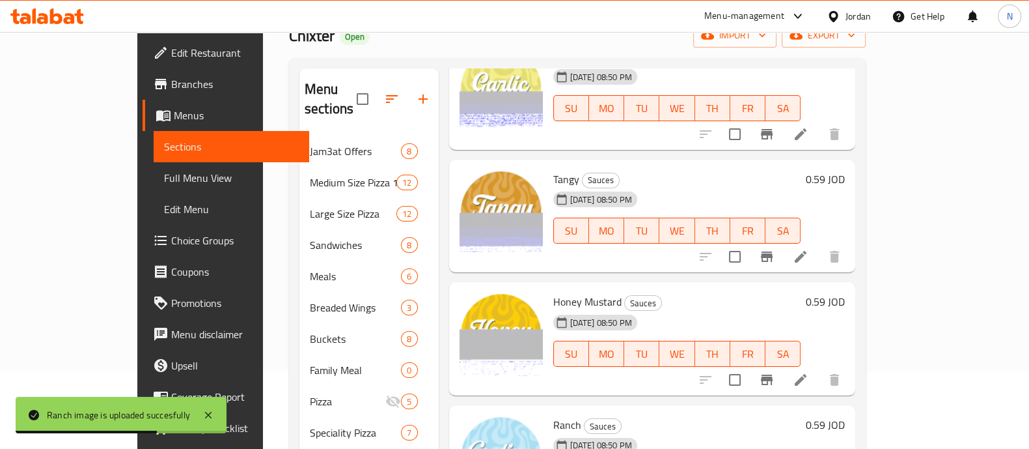
scroll to position [0, 0]
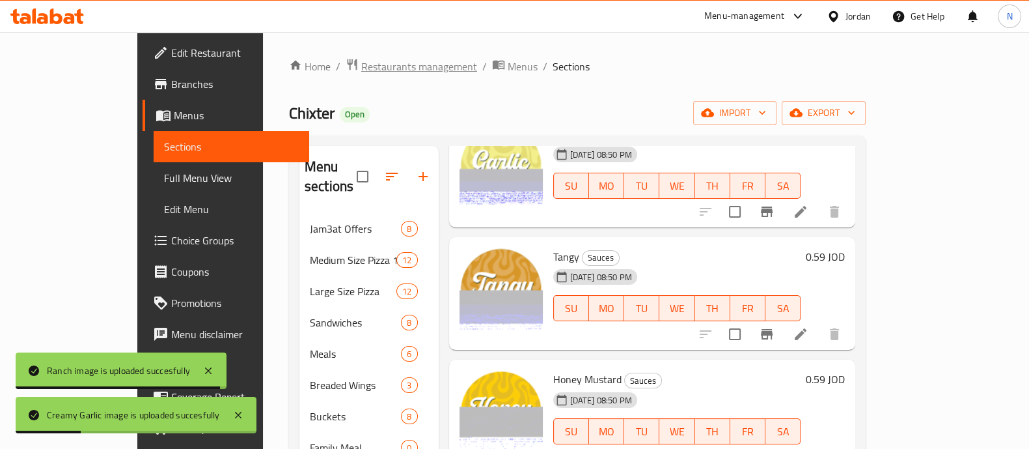
click at [361, 68] on span "Restaurants management" at bounding box center [419, 67] width 116 height 16
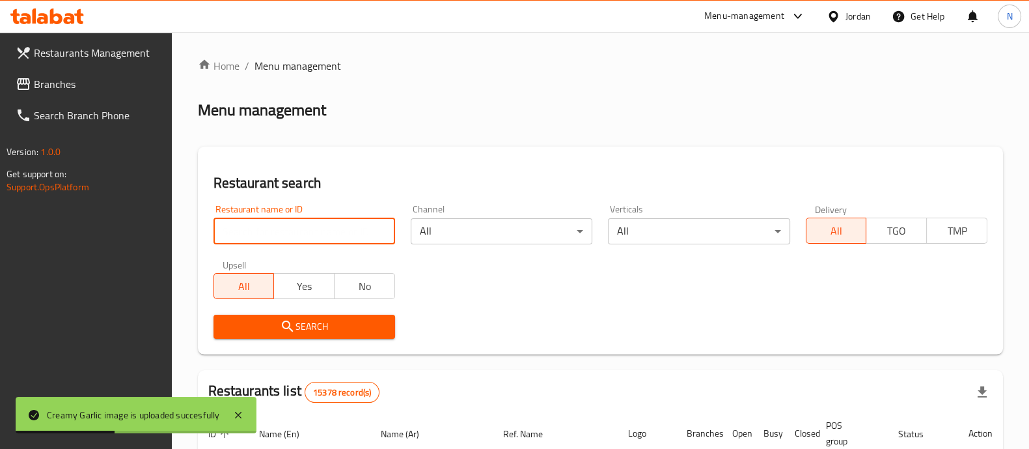
drag, startPoint x: 363, startPoint y: 228, endPoint x: 379, endPoint y: 221, distance: 17.8
click at [363, 228] on input "search" at bounding box center [305, 231] width 182 height 26
type input "the pizza maker"
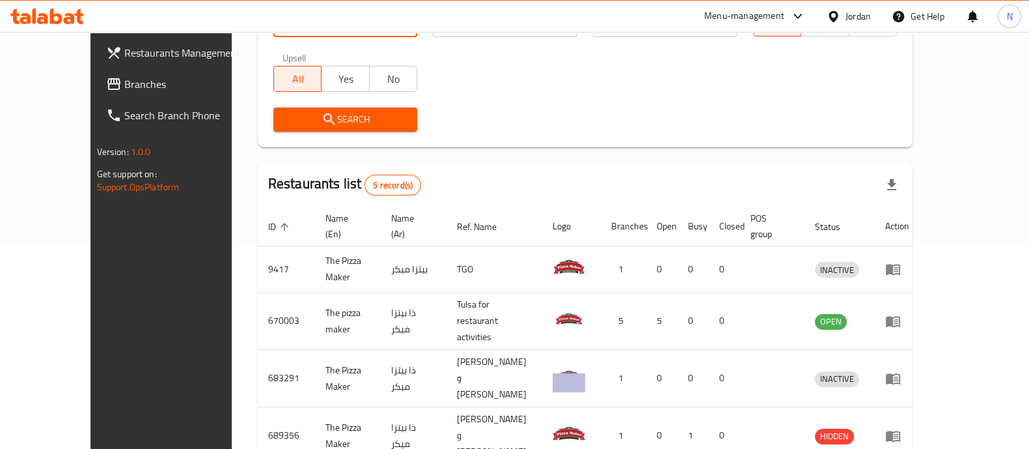
scroll to position [292, 0]
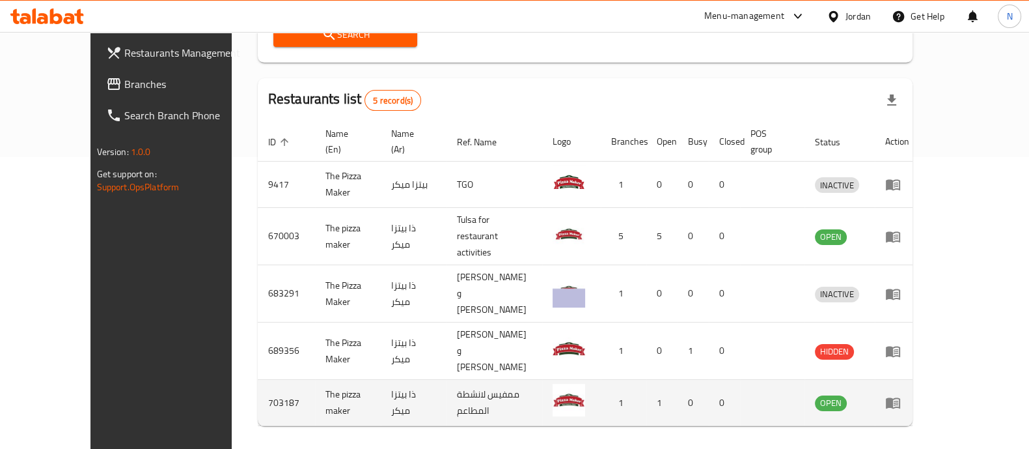
click at [920, 380] on td "enhanced table" at bounding box center [897, 403] width 45 height 46
click at [898, 400] on icon "enhanced table" at bounding box center [896, 402] width 5 height 5
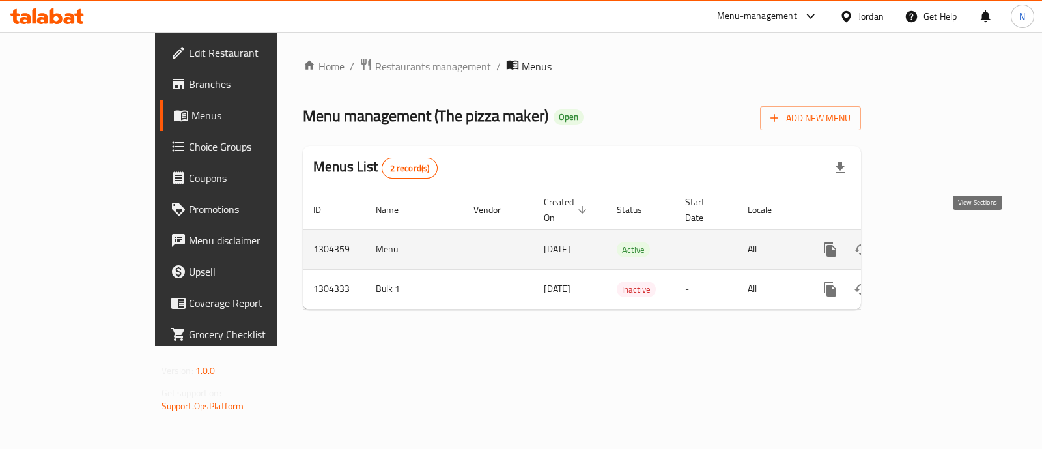
click at [939, 234] on link "enhanced table" at bounding box center [923, 249] width 31 height 31
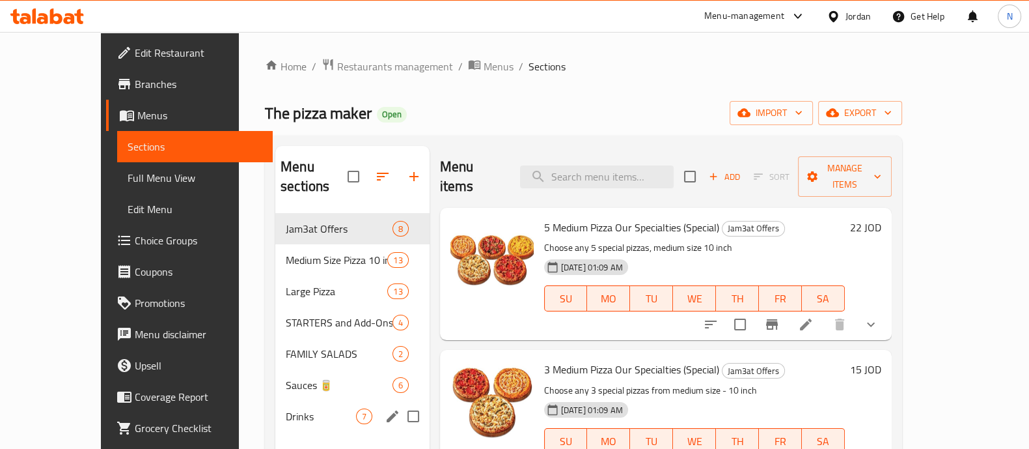
click at [286, 377] on span "Sauces 🥫" at bounding box center [339, 385] width 106 height 16
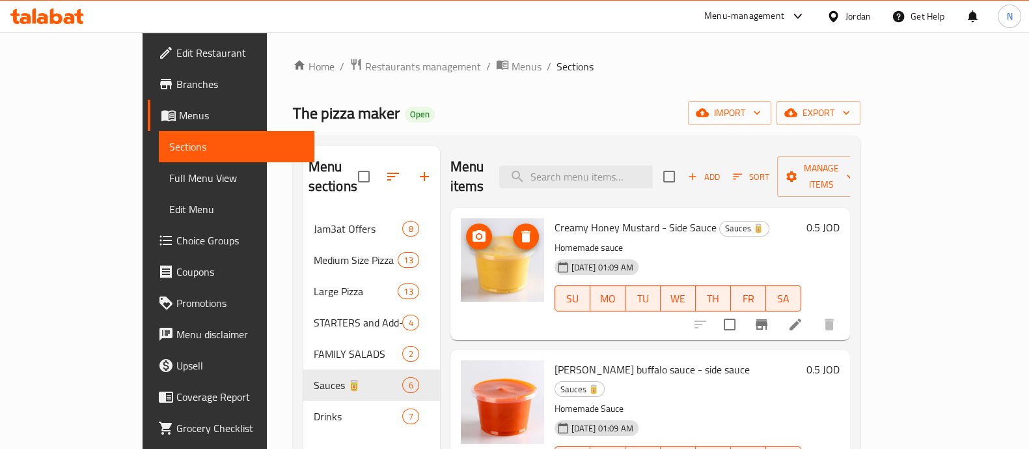
click at [471, 229] on icon "upload picture" at bounding box center [479, 237] width 16 height 16
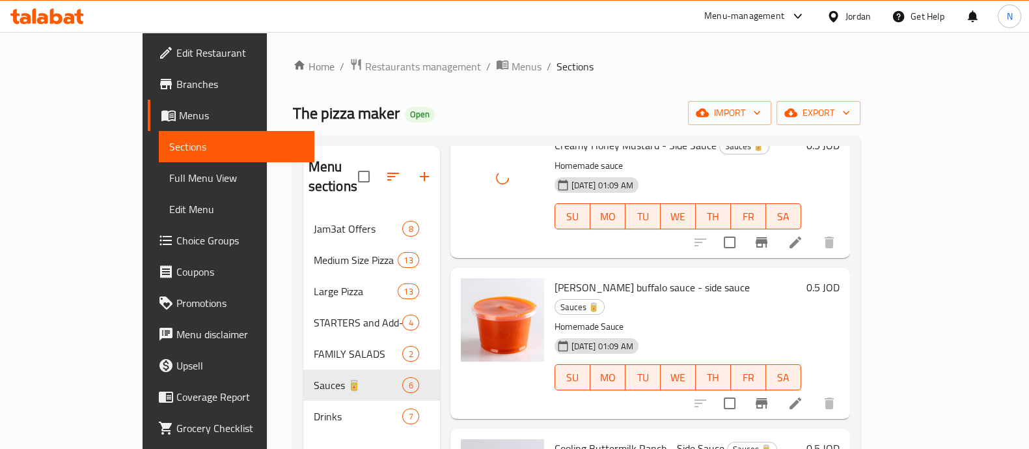
scroll to position [162, 0]
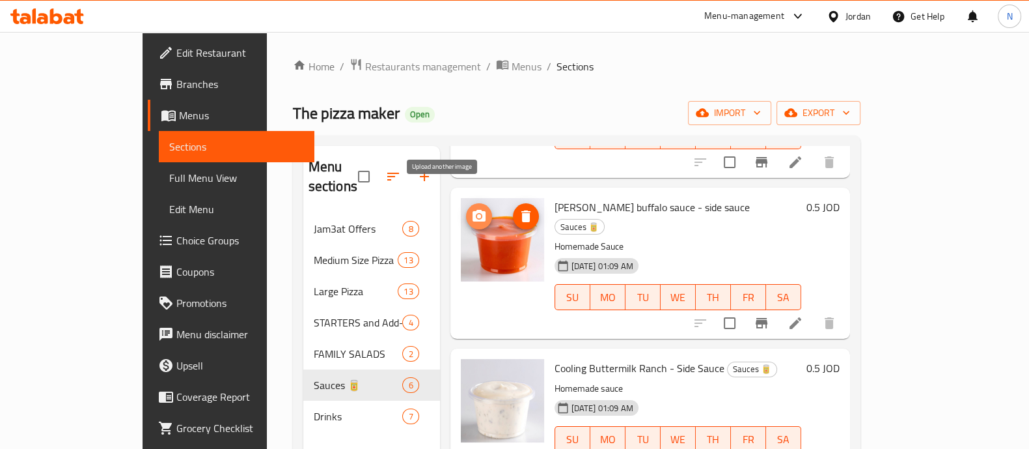
click at [471, 208] on icon "upload picture" at bounding box center [479, 216] width 16 height 16
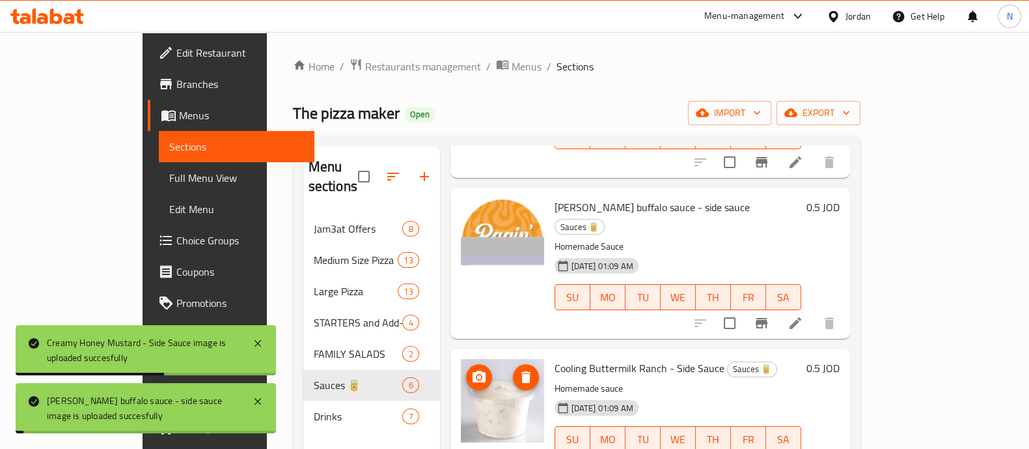
click at [477, 375] on circle "upload picture" at bounding box center [479, 377] width 4 height 4
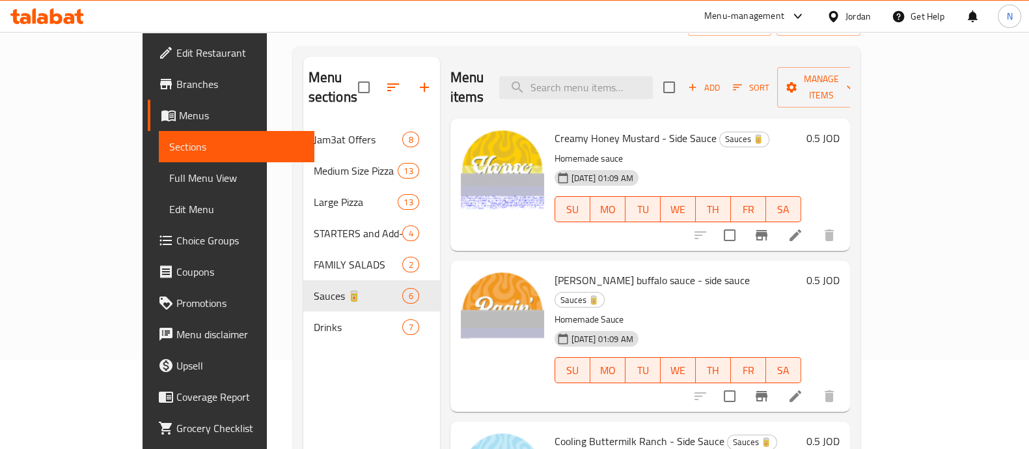
scroll to position [0, 0]
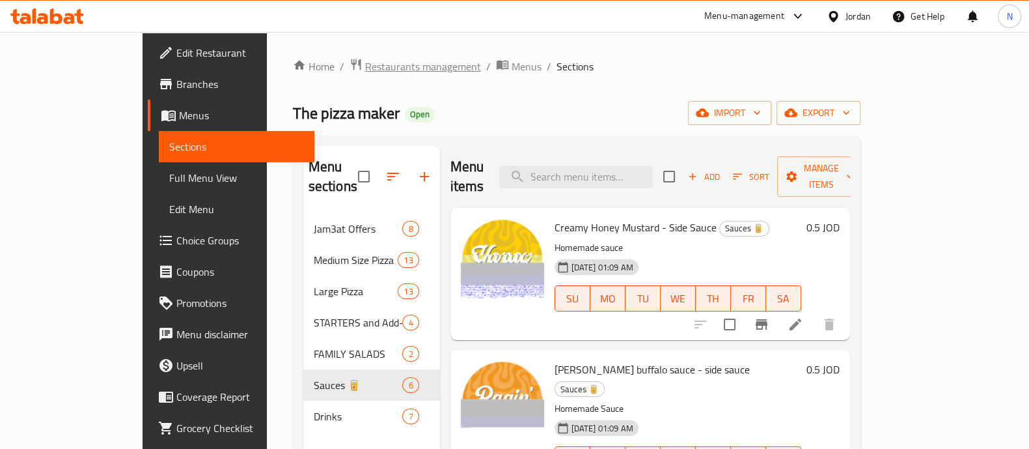
click at [365, 68] on span "Restaurants management" at bounding box center [423, 67] width 116 height 16
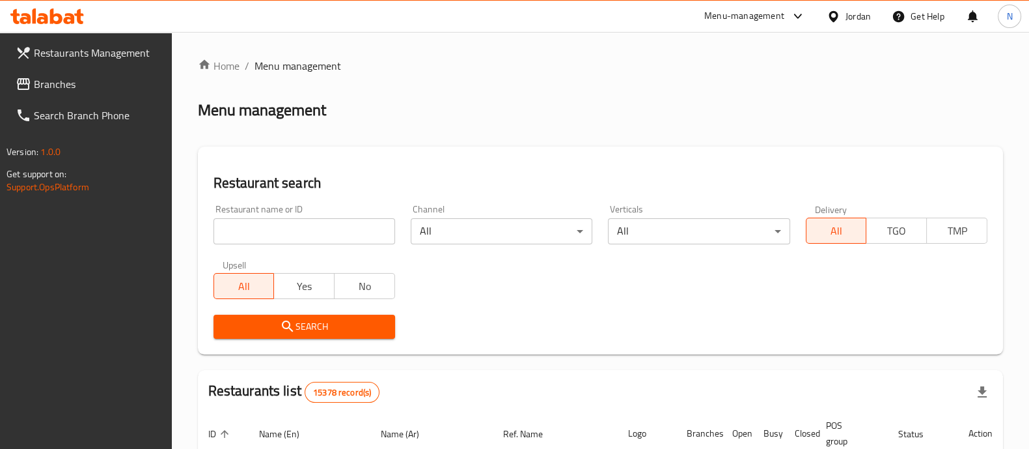
drag, startPoint x: 296, startPoint y: 236, endPoint x: 311, endPoint y: 242, distance: 15.9
click at [296, 236] on input "search" at bounding box center [305, 231] width 182 height 26
type input "chixter"
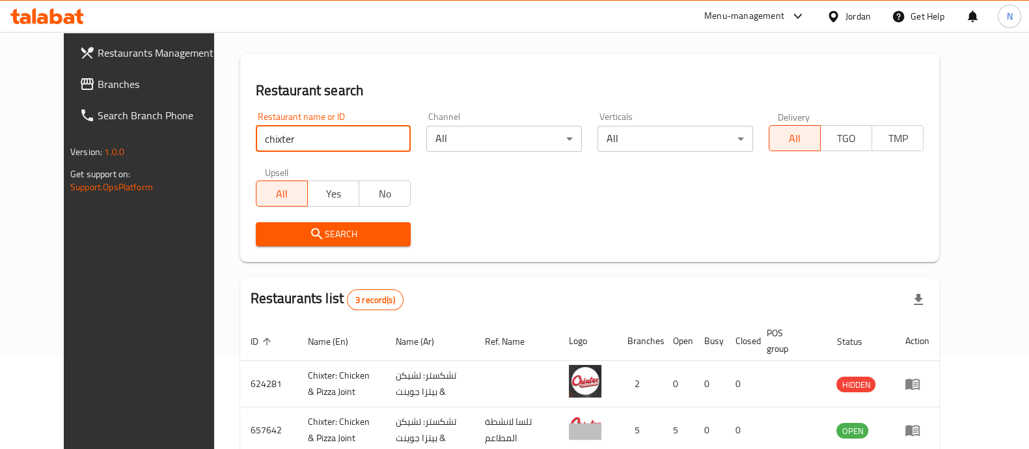
scroll to position [214, 0]
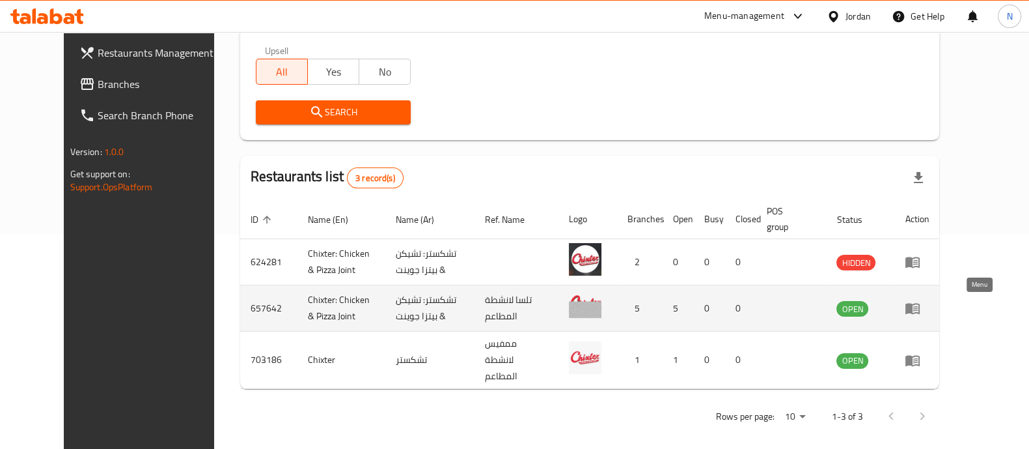
click at [920, 309] on icon "enhanced table" at bounding box center [913, 308] width 14 height 11
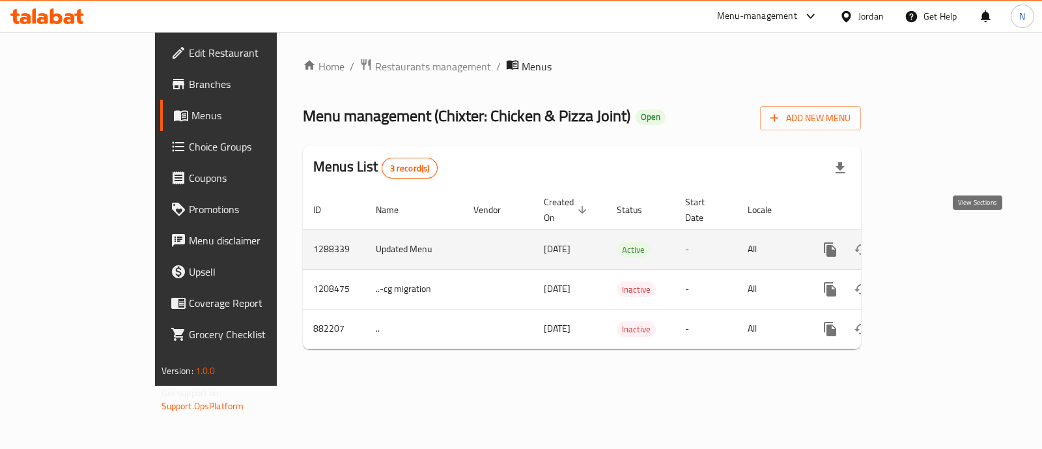
click at [932, 242] on icon "enhanced table" at bounding box center [924, 250] width 16 height 16
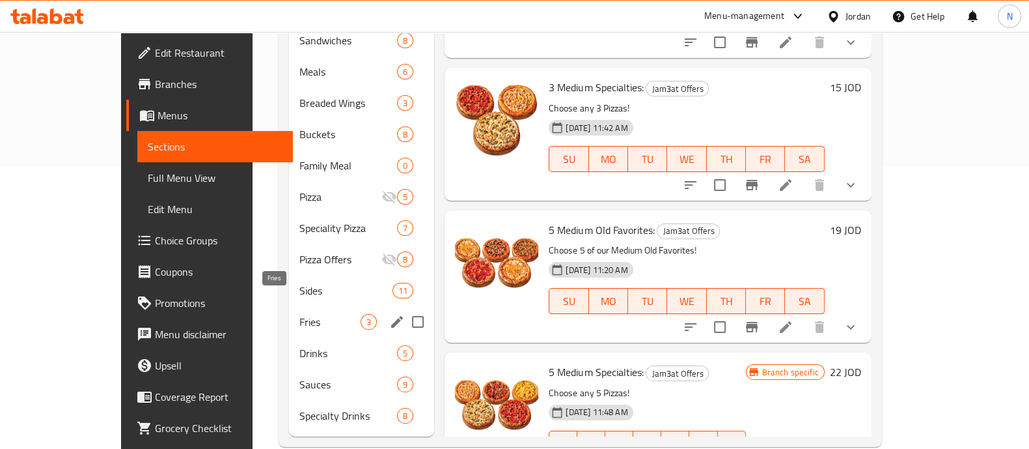
scroll to position [286, 0]
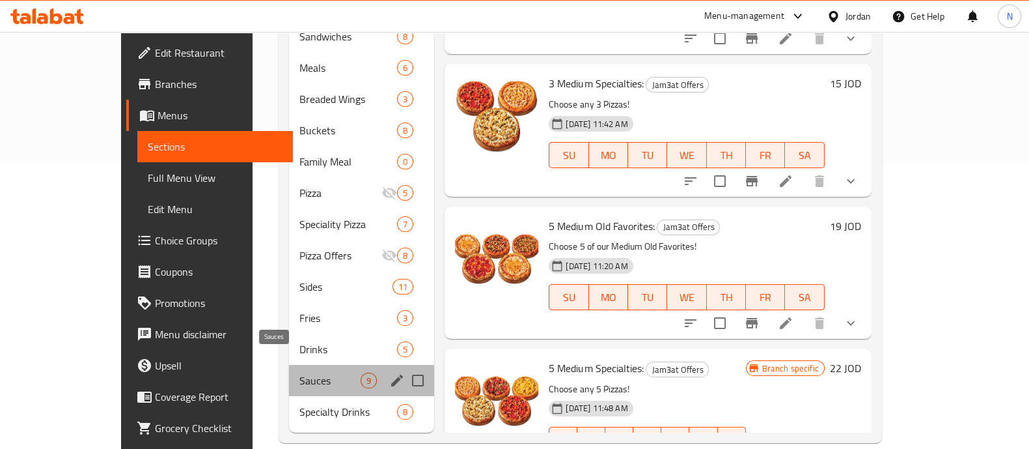
click at [299, 372] on span "Sauces" at bounding box center [330, 380] width 62 height 16
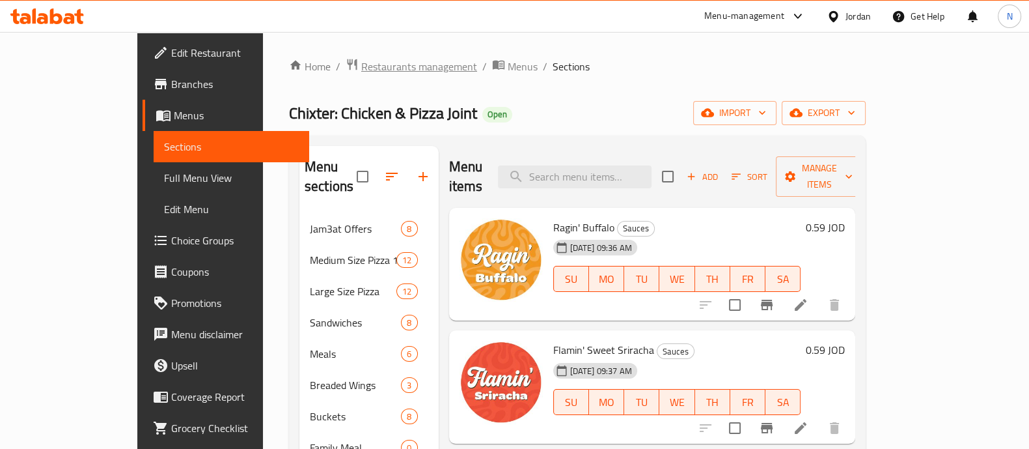
click at [361, 63] on span "Restaurants management" at bounding box center [419, 67] width 116 height 16
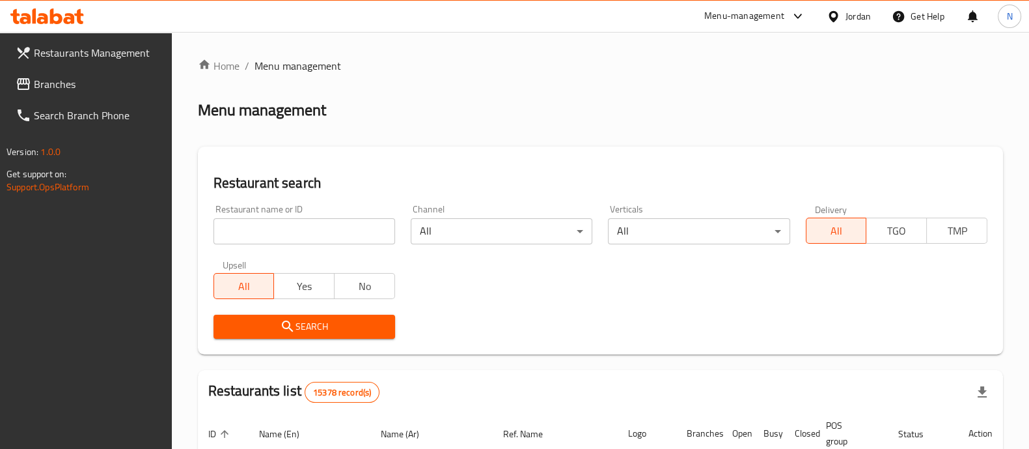
drag, startPoint x: 322, startPoint y: 224, endPoint x: 338, endPoint y: 215, distance: 17.8
click at [322, 224] on input "search" at bounding box center [305, 231] width 182 height 26
type input "the pizza maker"
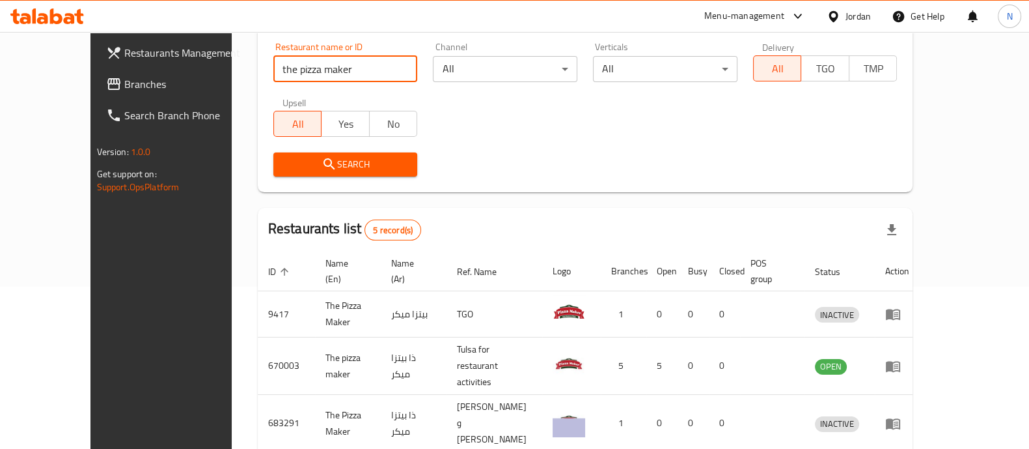
scroll to position [292, 0]
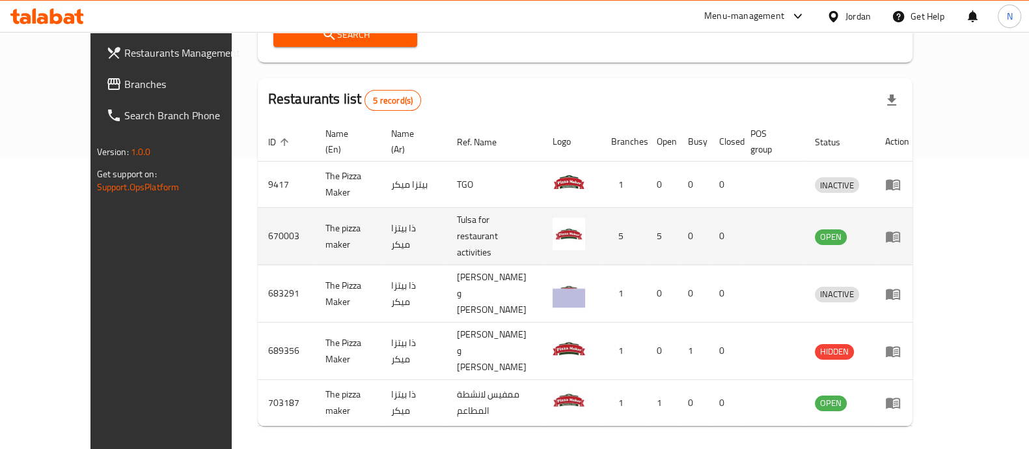
click at [920, 208] on td "enhanced table" at bounding box center [897, 236] width 45 height 57
click at [920, 216] on td "enhanced table" at bounding box center [897, 236] width 45 height 57
click at [900, 231] on icon "enhanced table" at bounding box center [893, 236] width 14 height 11
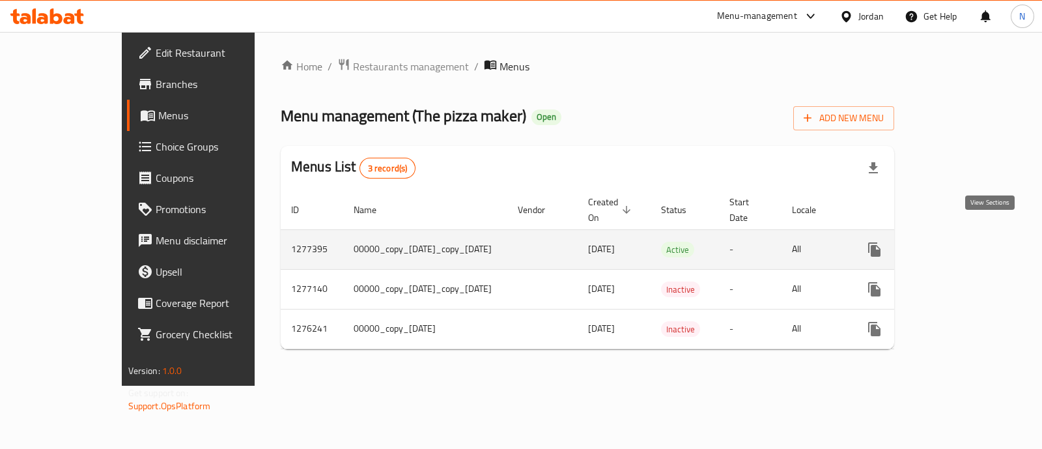
click at [974, 243] on icon "enhanced table" at bounding box center [968, 249] width 12 height 12
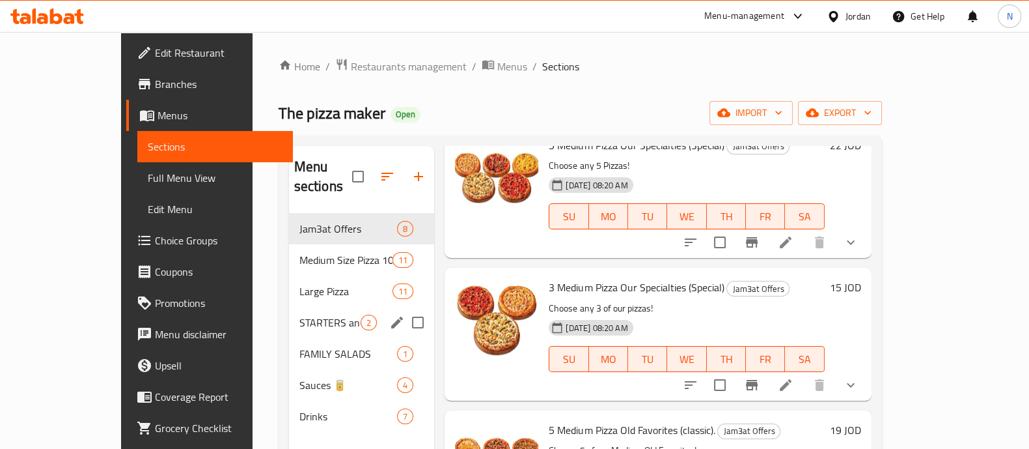
scroll to position [162, 0]
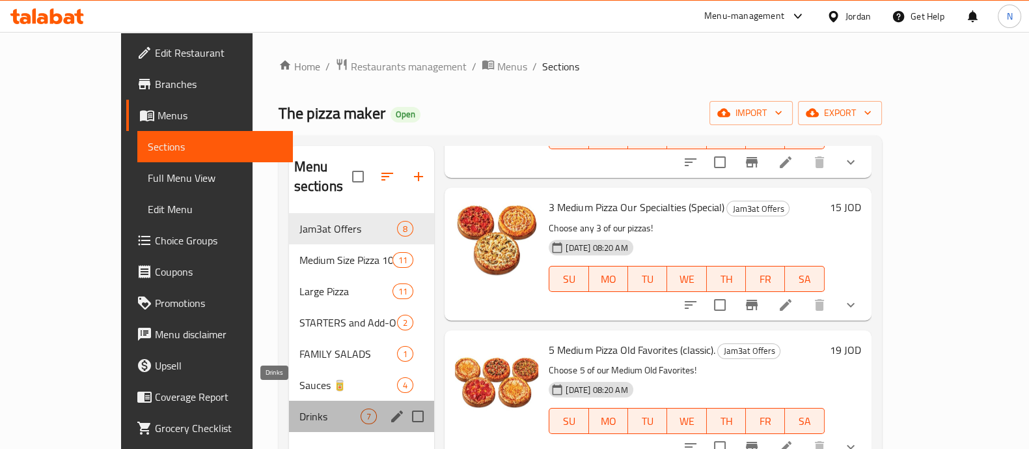
click at [299, 408] on span "Drinks" at bounding box center [330, 416] width 62 height 16
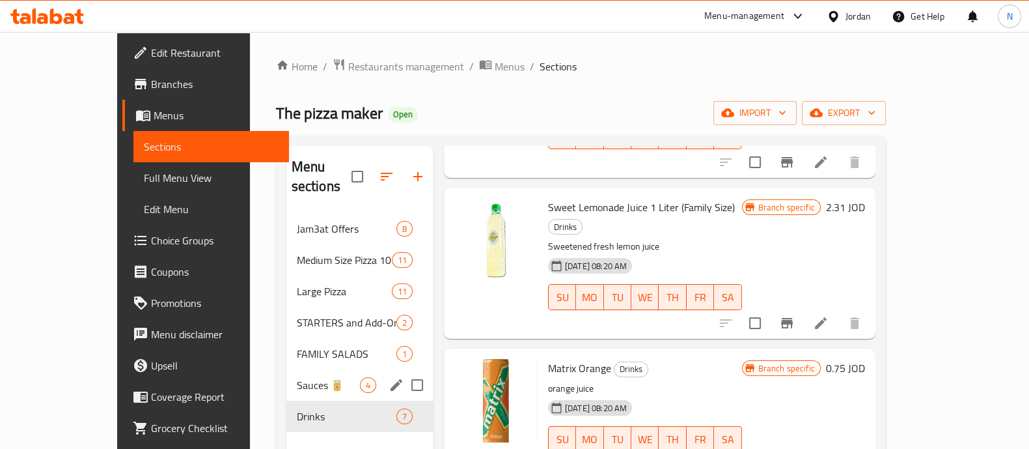
click at [286, 375] on div "Sauces 🥫 4" at bounding box center [359, 384] width 147 height 31
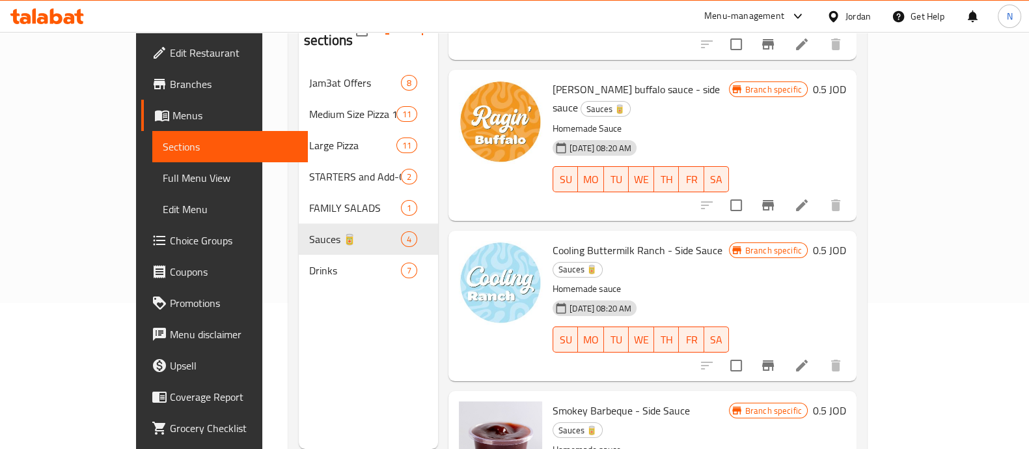
scroll to position [182, 0]
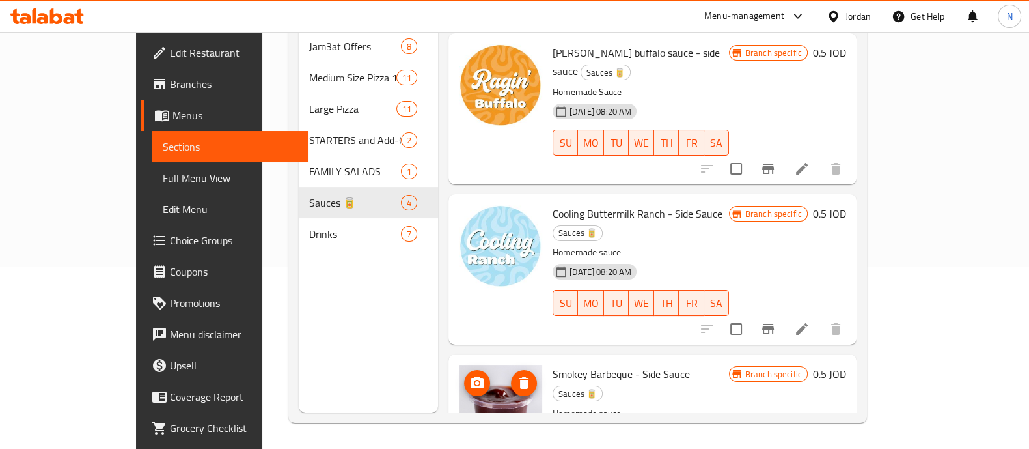
click at [471, 376] on icon "upload picture" at bounding box center [477, 382] width 13 height 12
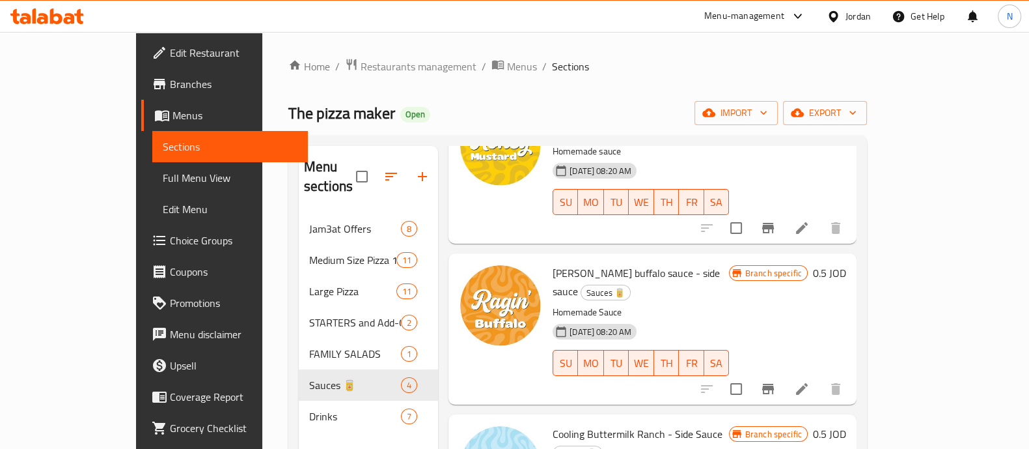
scroll to position [152, 0]
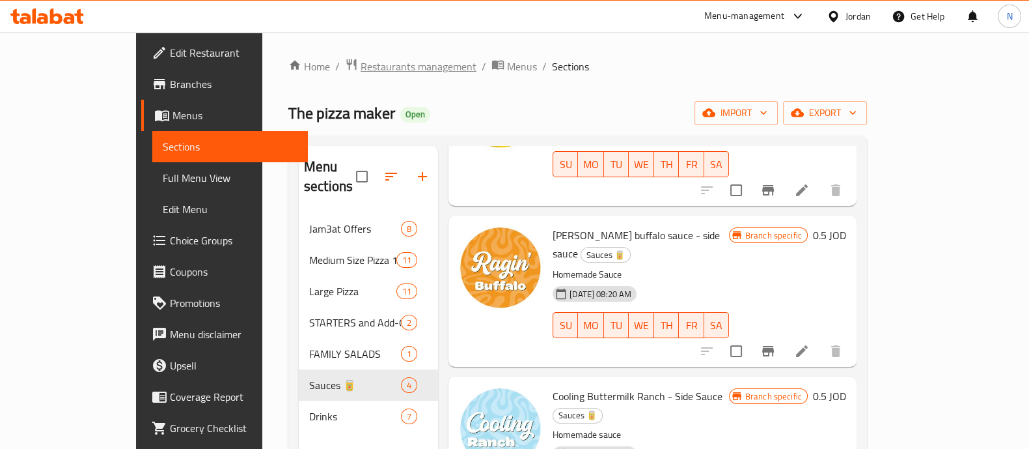
click at [361, 70] on span "Restaurants management" at bounding box center [419, 67] width 116 height 16
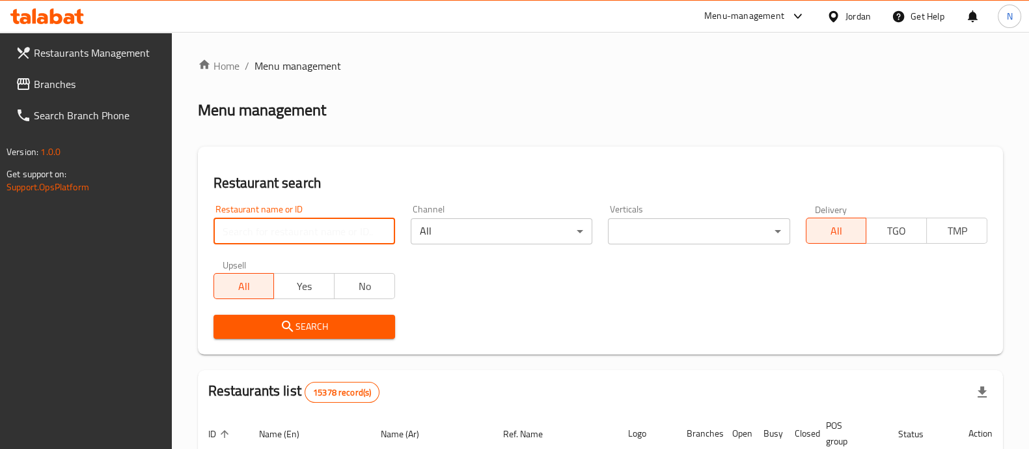
click at [352, 227] on input "search" at bounding box center [305, 231] width 182 height 26
type input "chixter"
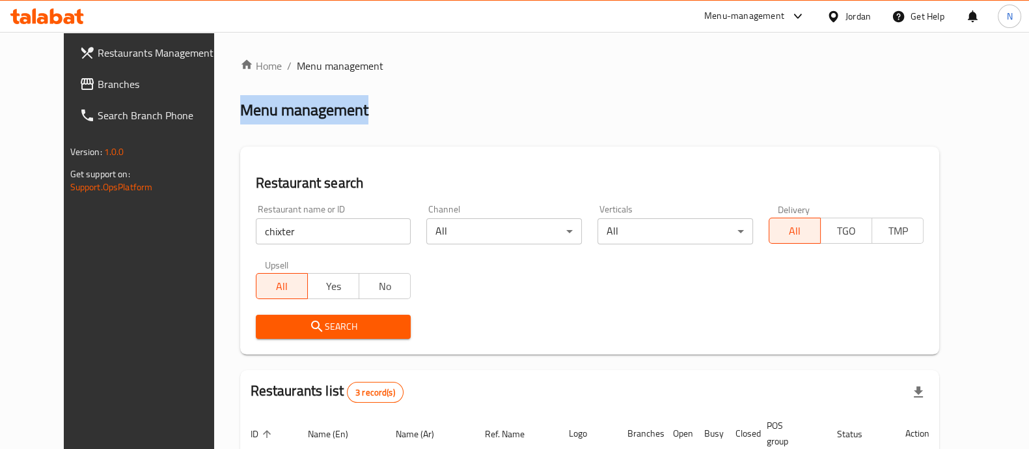
drag, startPoint x: 1028, startPoint y: 78, endPoint x: 1041, endPoint y: 92, distance: 18.9
click at [1029, 103] on html "​ Menu-management Jordan Get Help N Restaurants Management Branches Search Bran…" at bounding box center [514, 224] width 1029 height 449
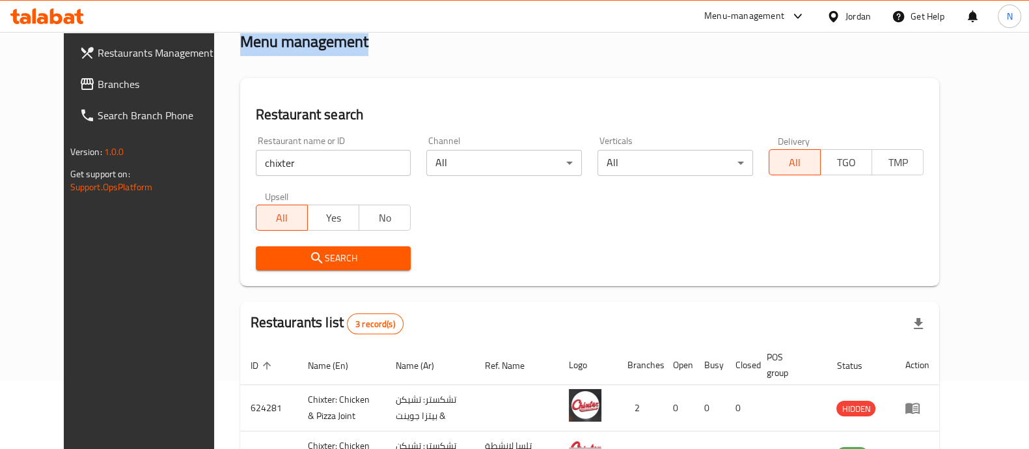
scroll to position [214, 0]
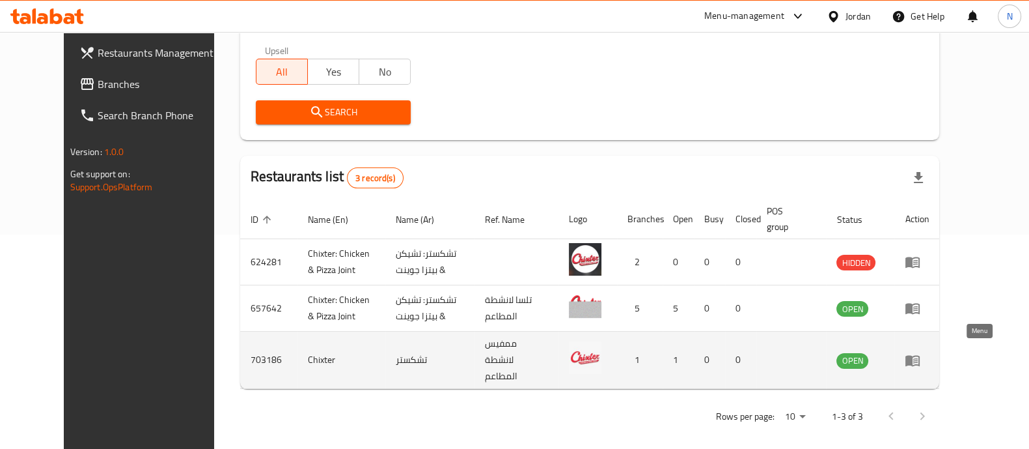
click at [921, 357] on icon "enhanced table" at bounding box center [913, 360] width 16 height 16
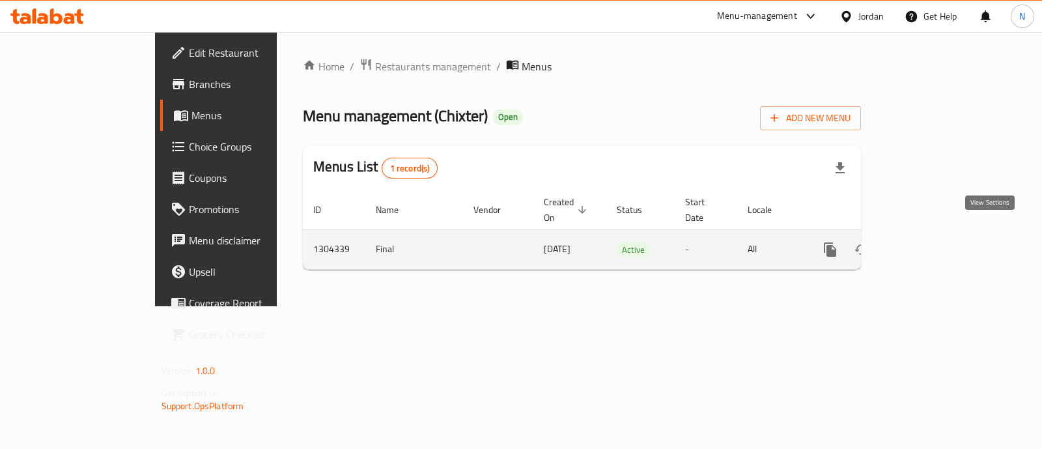
click at [932, 242] on icon "enhanced table" at bounding box center [924, 250] width 16 height 16
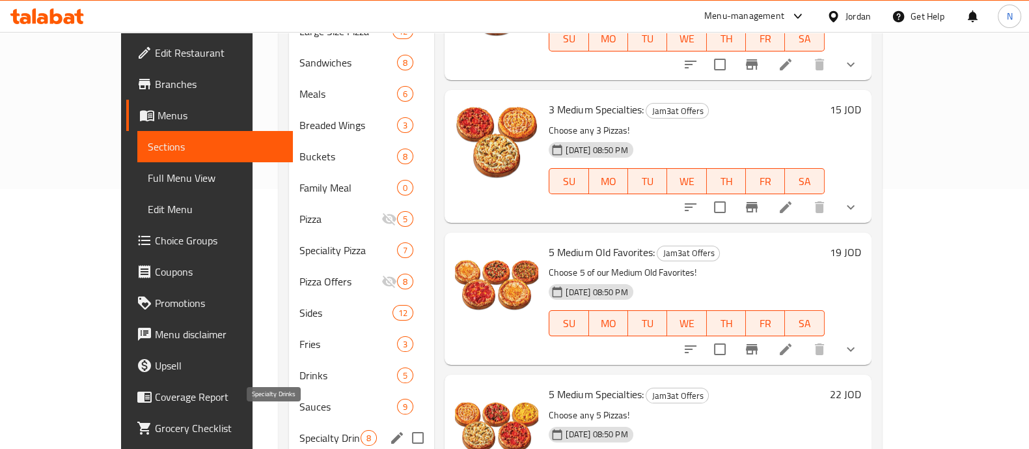
scroll to position [286, 0]
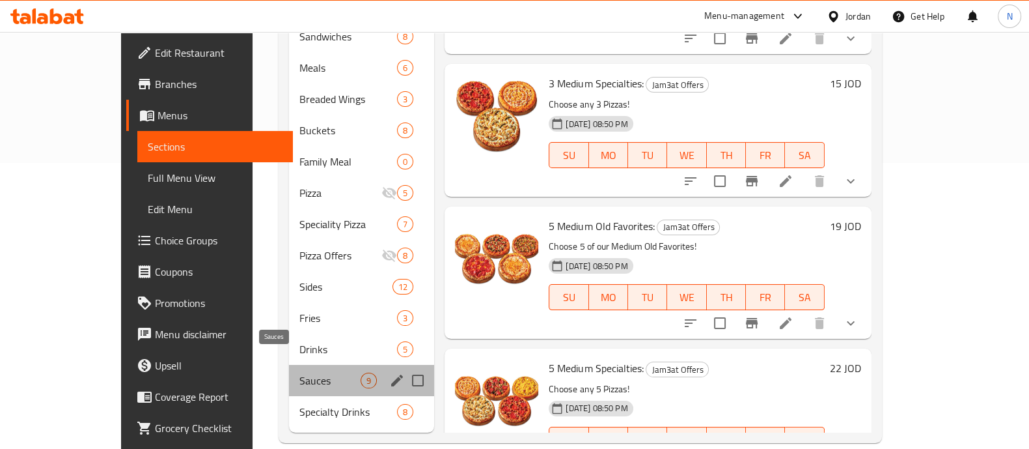
click at [299, 372] on span "Sauces" at bounding box center [330, 380] width 62 height 16
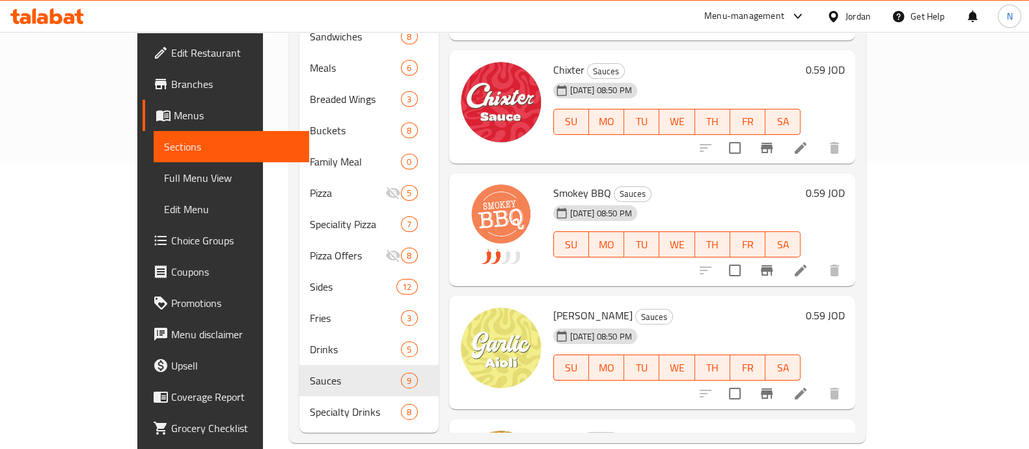
scroll to position [109, 0]
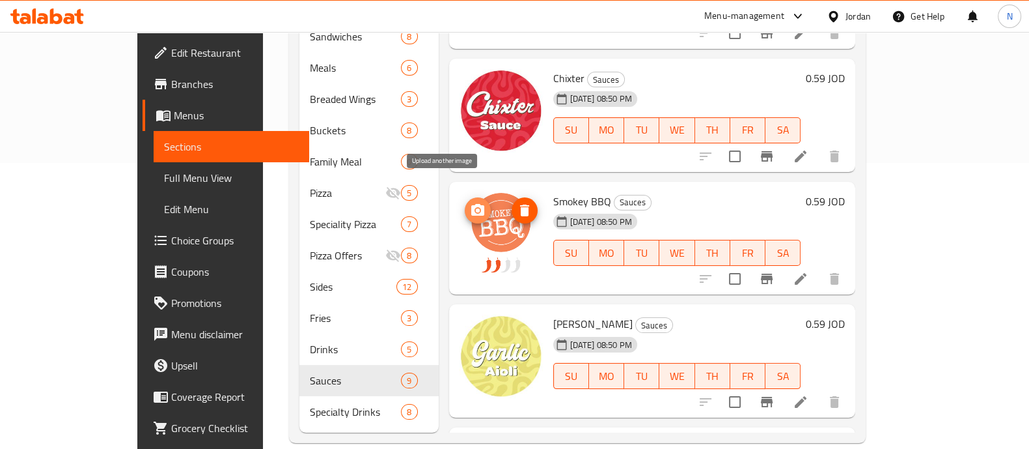
click at [475, 208] on circle "upload picture" at bounding box center [477, 210] width 4 height 4
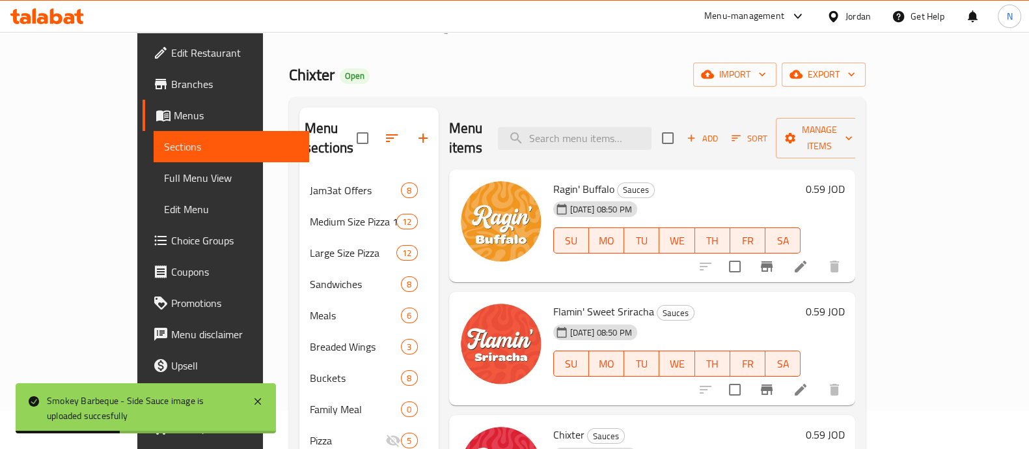
scroll to position [0, 0]
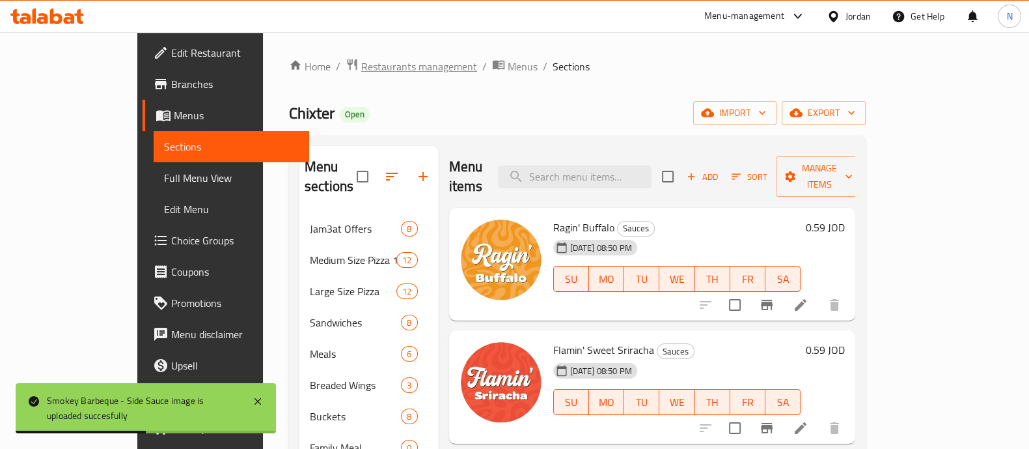
click at [361, 62] on span "Restaurants management" at bounding box center [419, 67] width 116 height 16
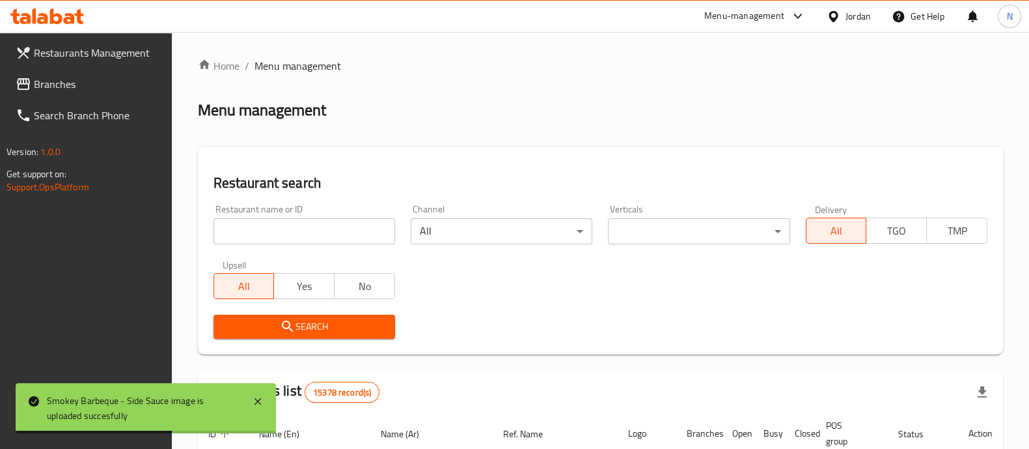
click at [331, 228] on input "search" at bounding box center [305, 231] width 182 height 26
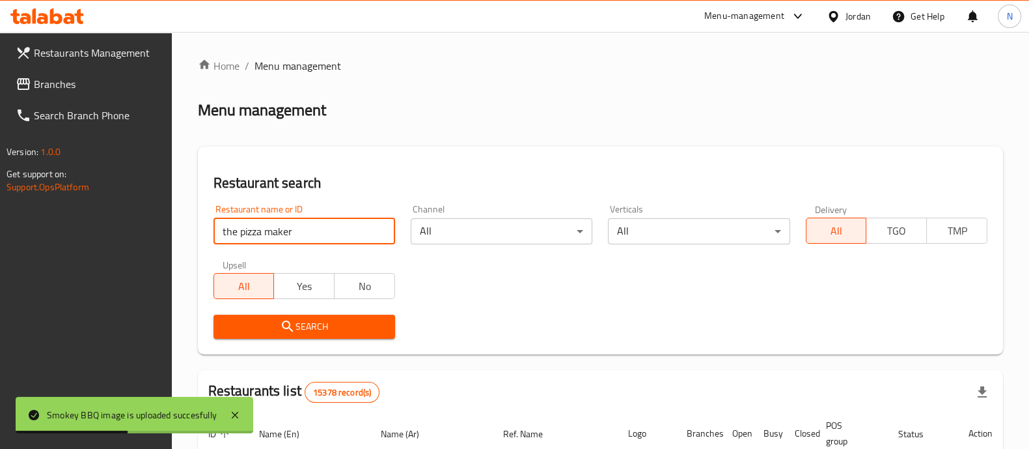
type input "the pizza maker"
click button "Search" at bounding box center [305, 326] width 182 height 24
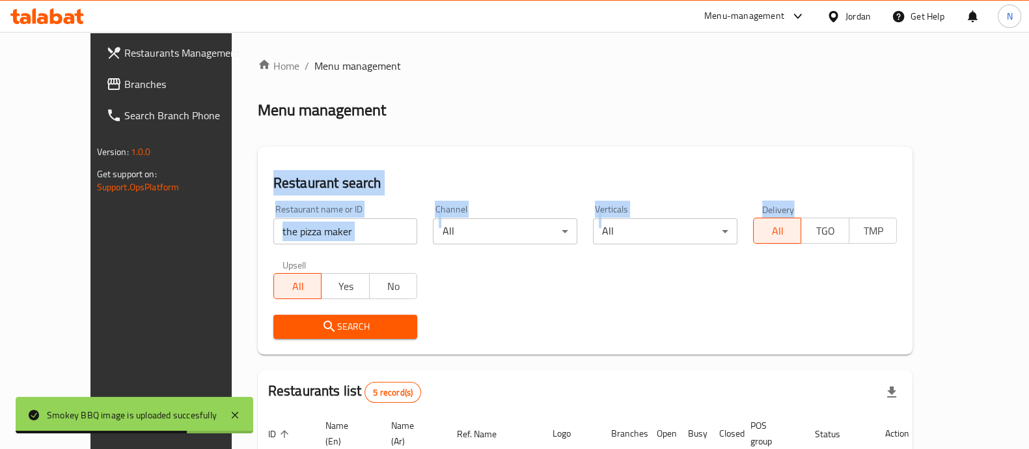
drag, startPoint x: 1023, startPoint y: 107, endPoint x: 1041, endPoint y: 251, distance: 144.4
click at [1029, 251] on html "Smokey BBQ image is uploaded succesfully ​ Menu-management Jordan Get Help N Re…" at bounding box center [514, 224] width 1029 height 449
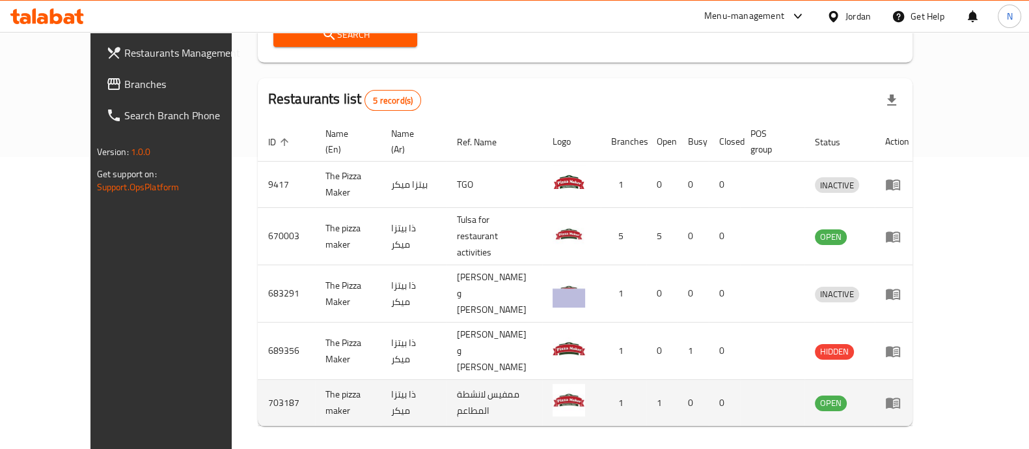
click at [900, 398] on icon "enhanced table" at bounding box center [893, 403] width 14 height 11
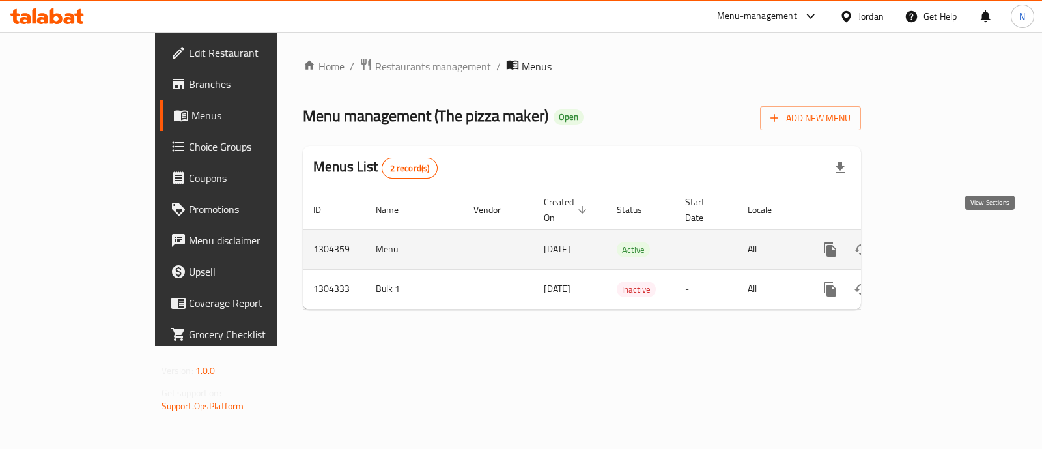
click at [930, 243] on icon "enhanced table" at bounding box center [924, 249] width 12 height 12
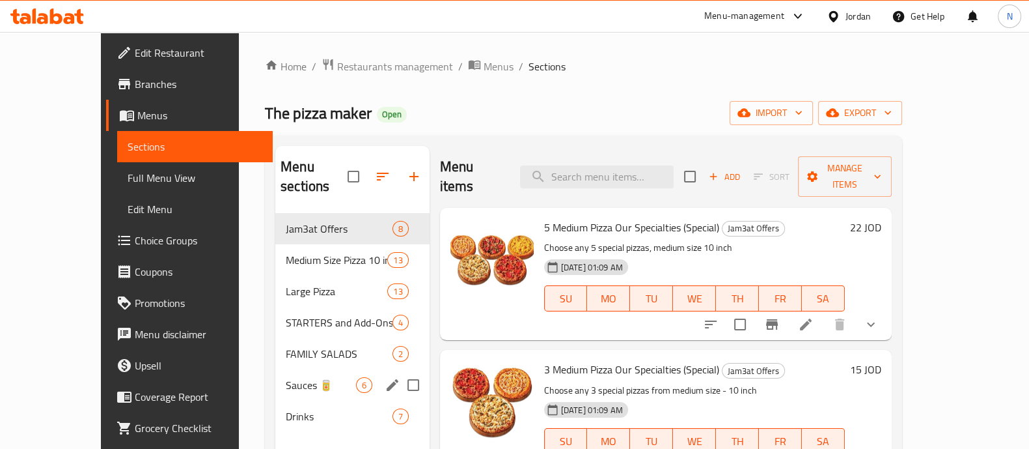
click at [275, 372] on div "Sauces 🥫 6" at bounding box center [352, 384] width 154 height 31
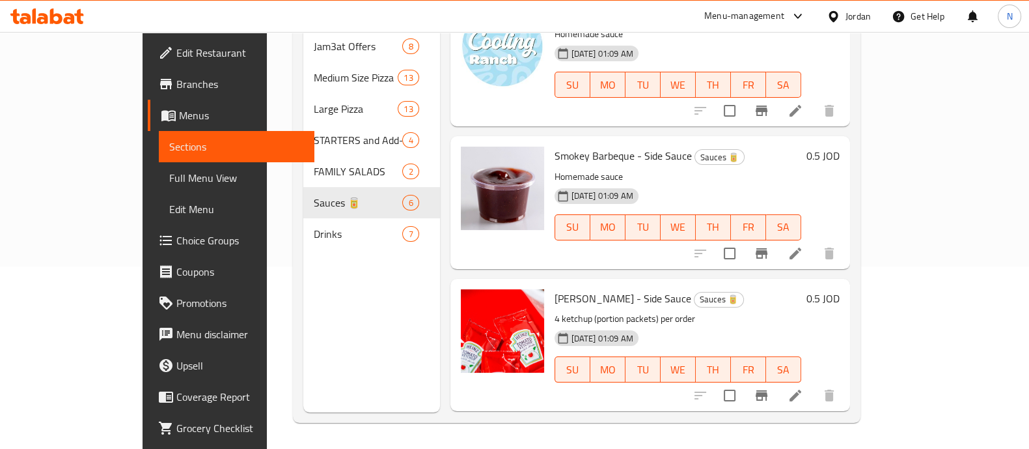
scroll to position [336, 0]
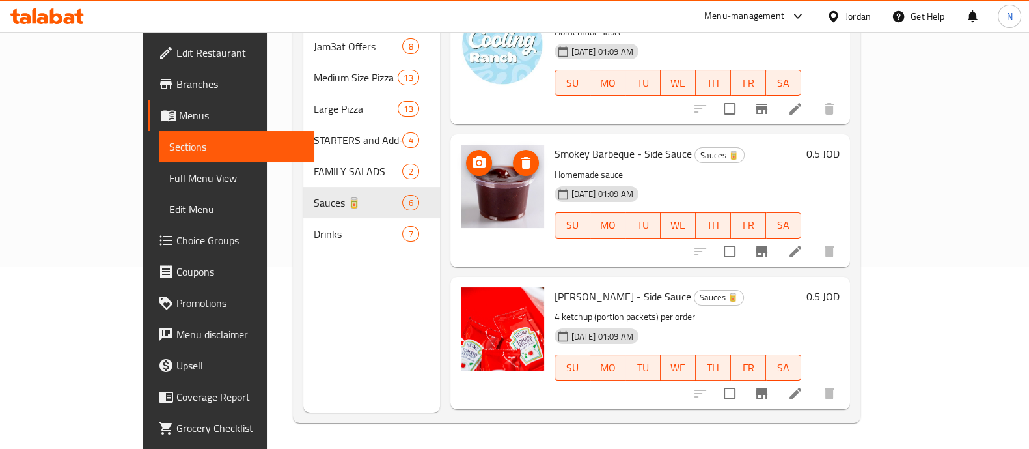
click at [471, 155] on icon "upload picture" at bounding box center [479, 163] width 16 height 16
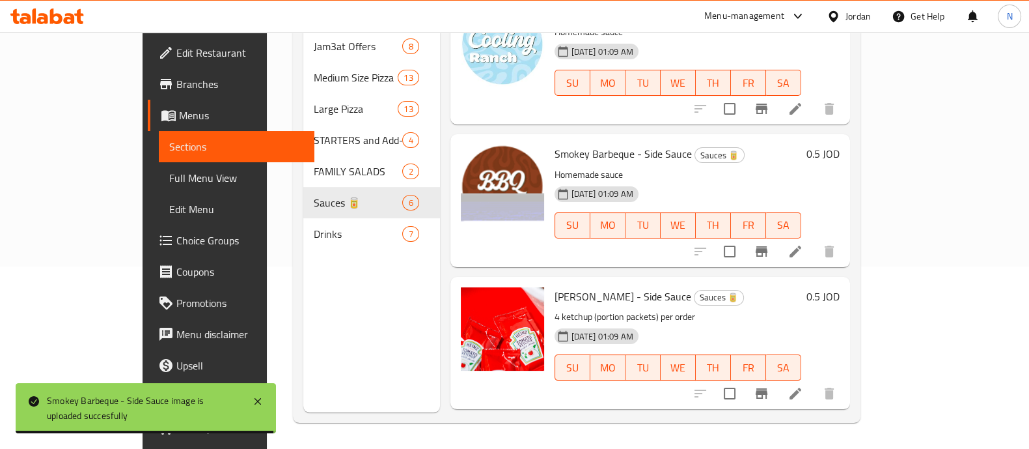
scroll to position [0, 0]
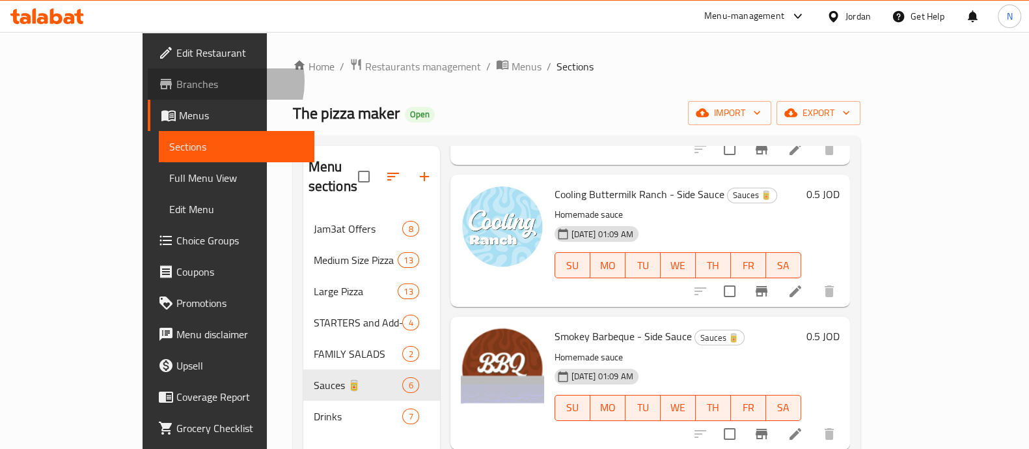
click at [176, 81] on span "Branches" at bounding box center [240, 84] width 128 height 16
